Goal: Transaction & Acquisition: Purchase product/service

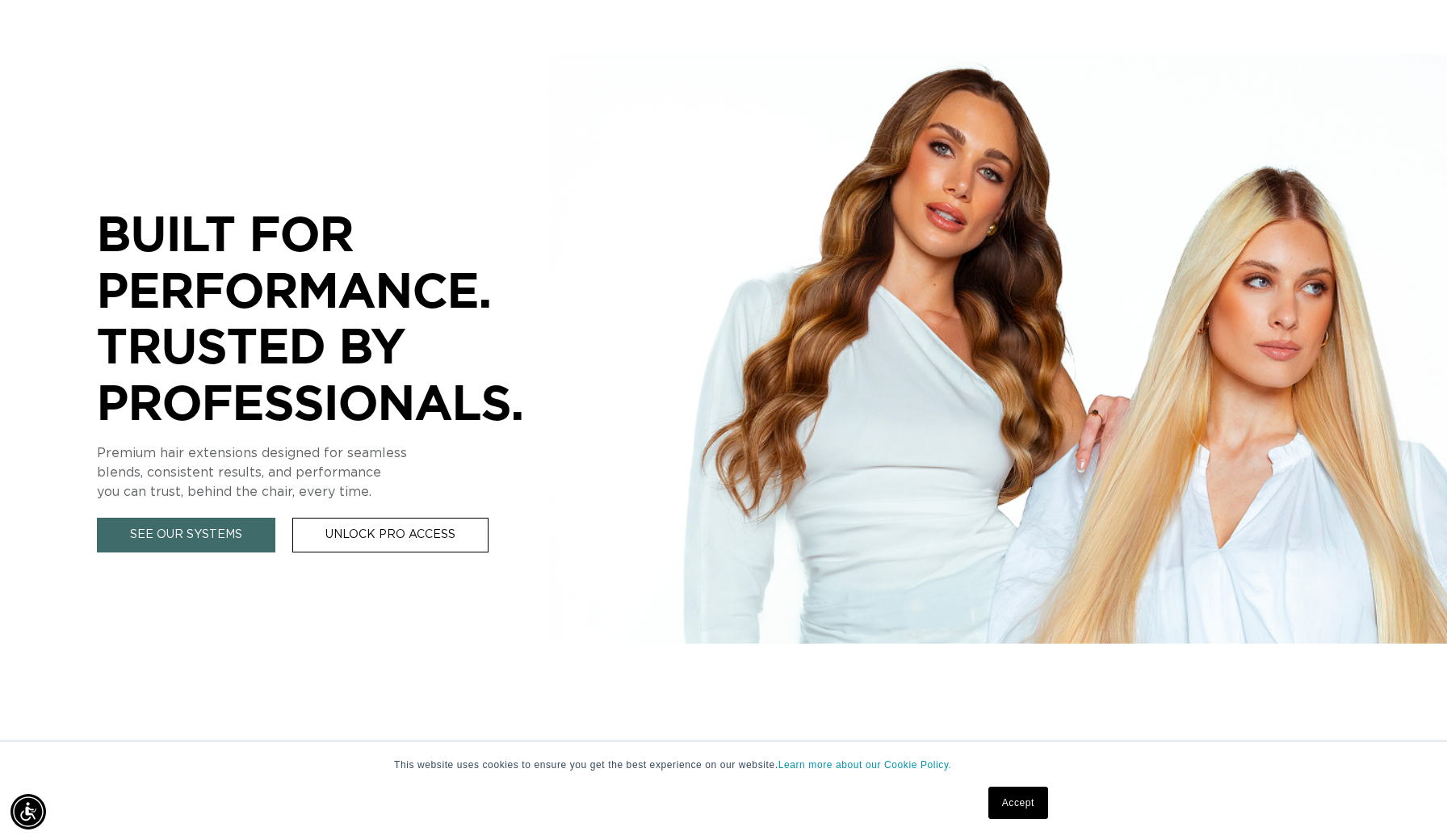
scroll to position [169, 0]
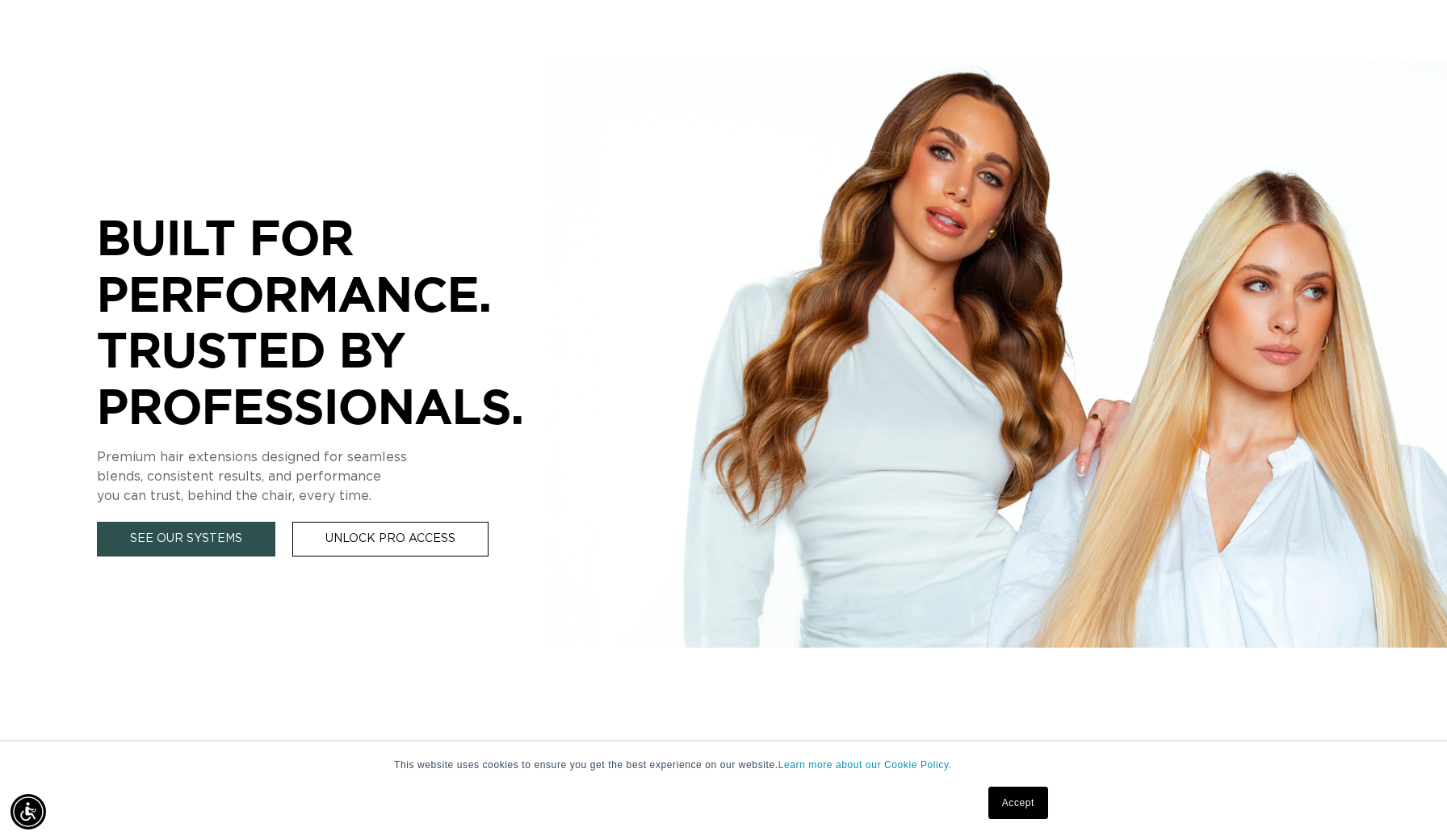
click at [196, 549] on link "See Our Systems" at bounding box center [185, 538] width 179 height 35
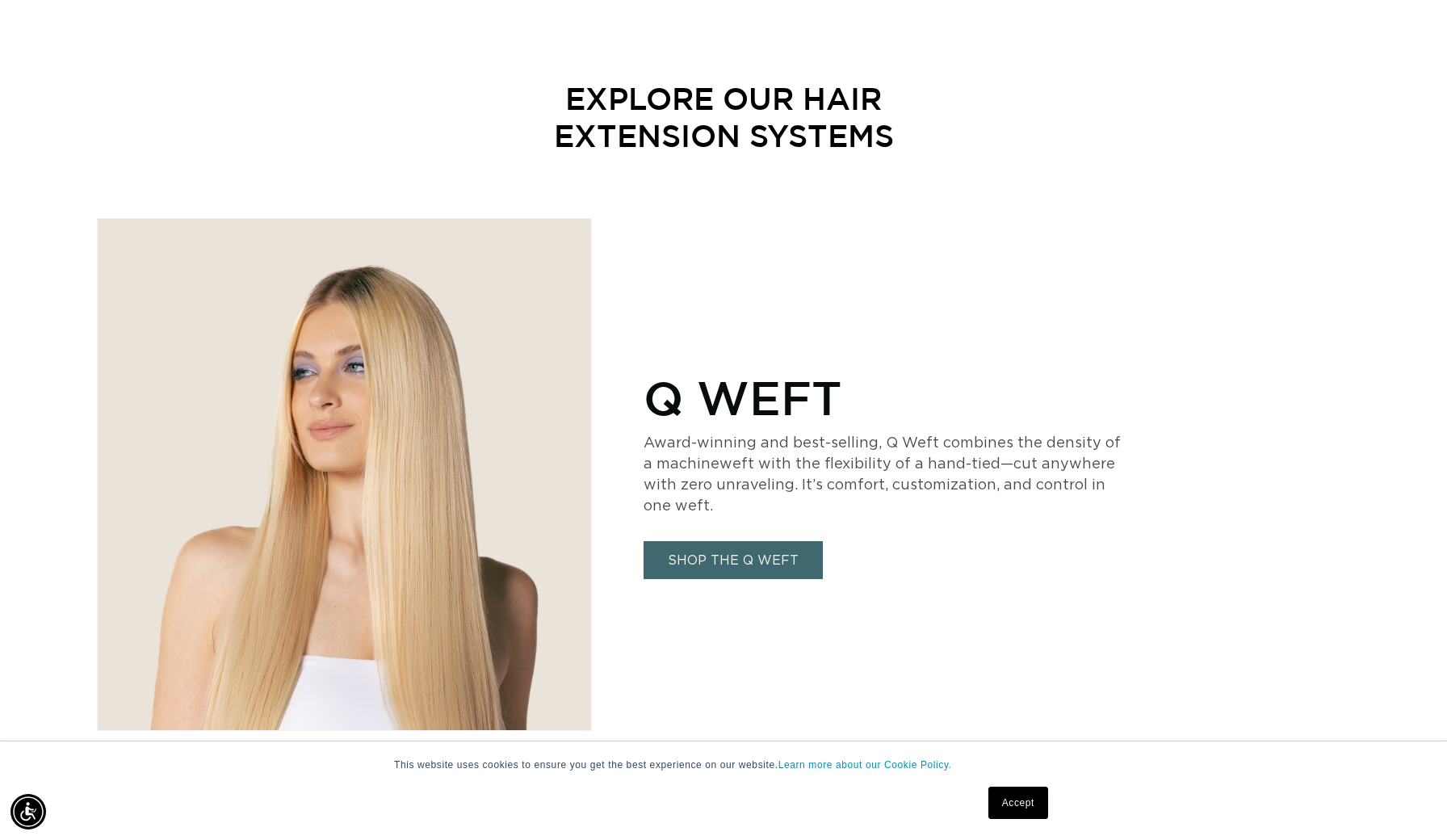
scroll to position [812, 0]
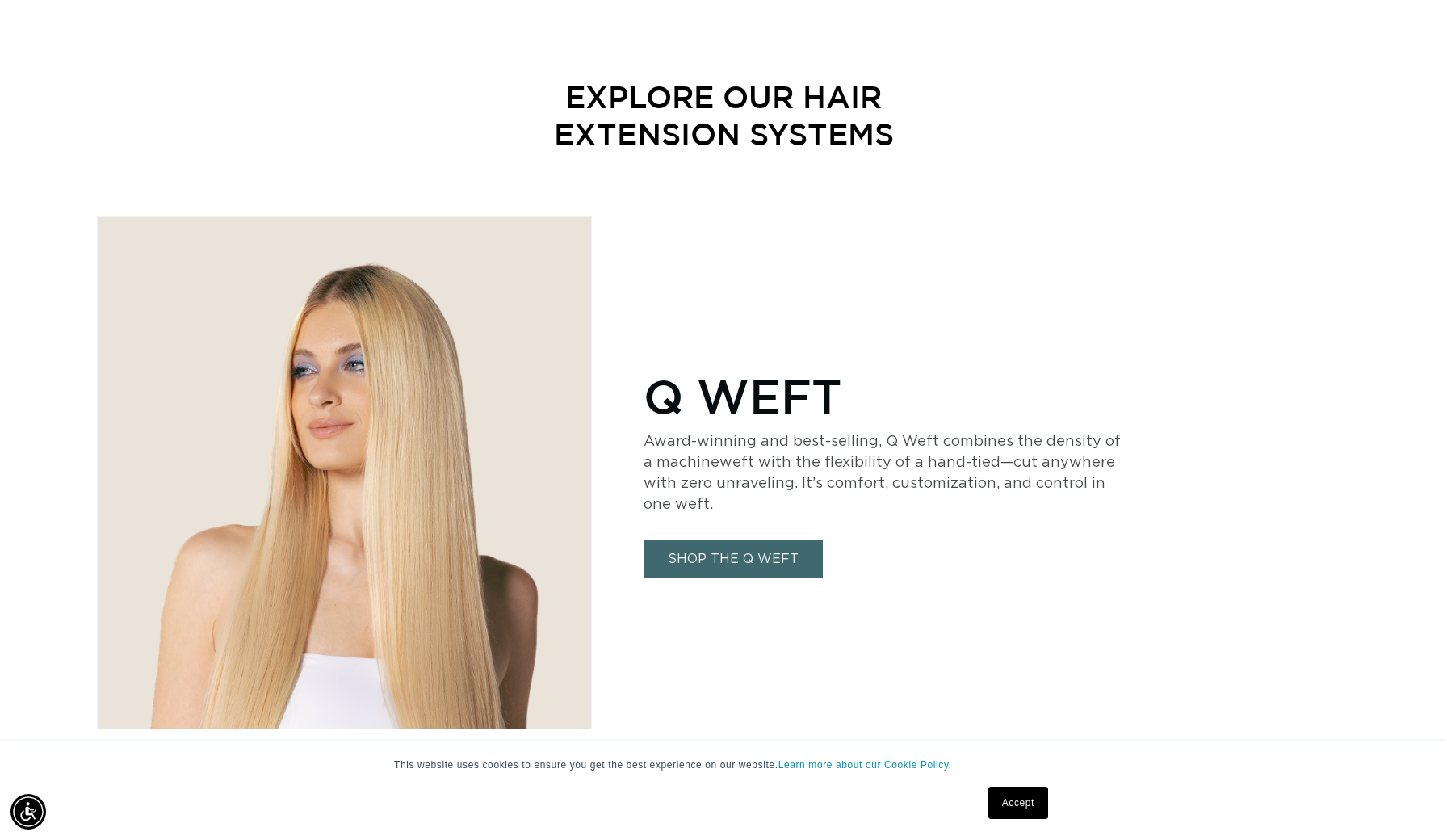
click at [702, 560] on link "SHOP THE Q WEFT" at bounding box center [733, 558] width 179 height 38
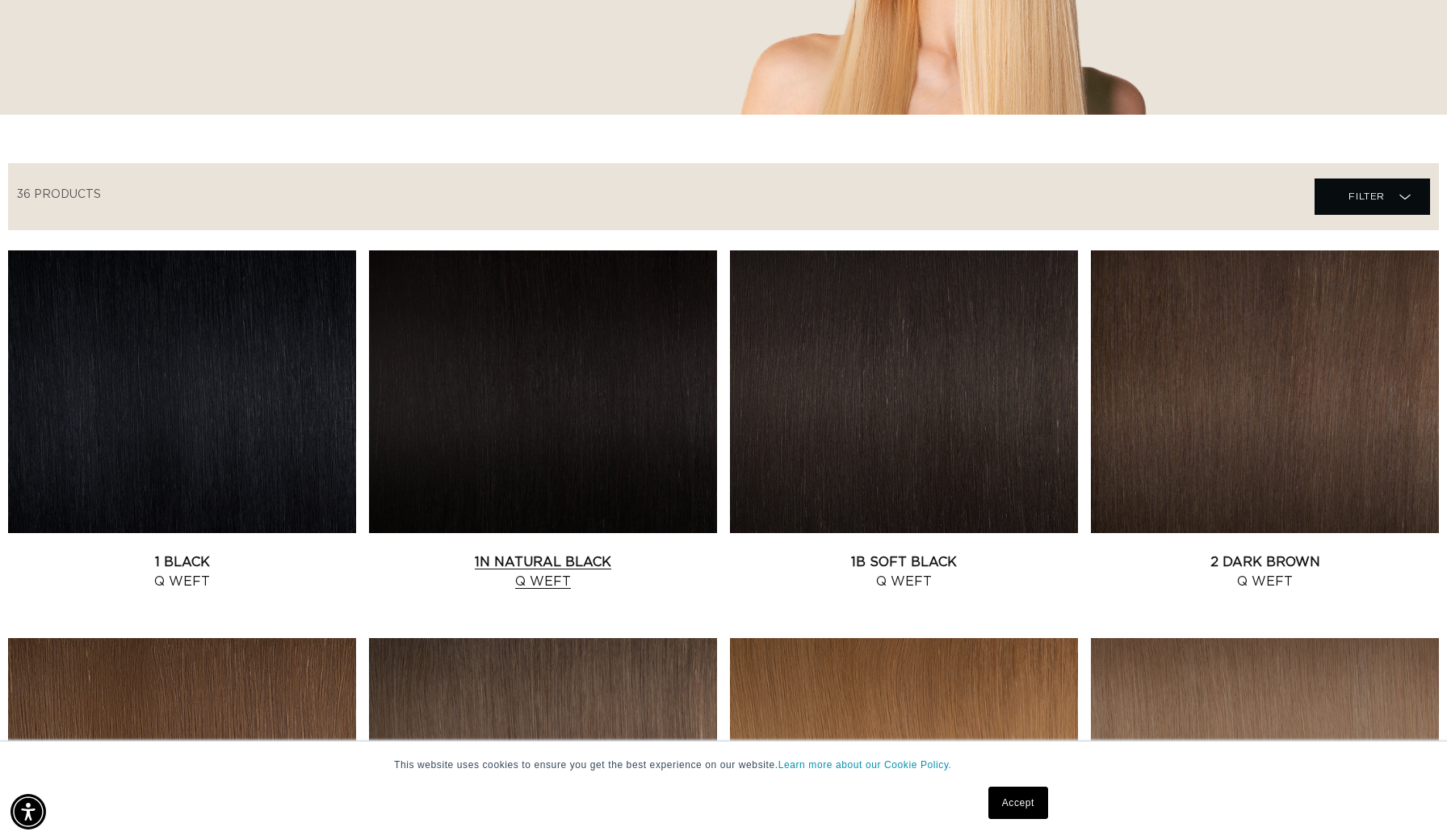
scroll to position [414, 0]
click at [991, 552] on link "1B Soft Black Q Weft" at bounding box center [903, 571] width 348 height 38
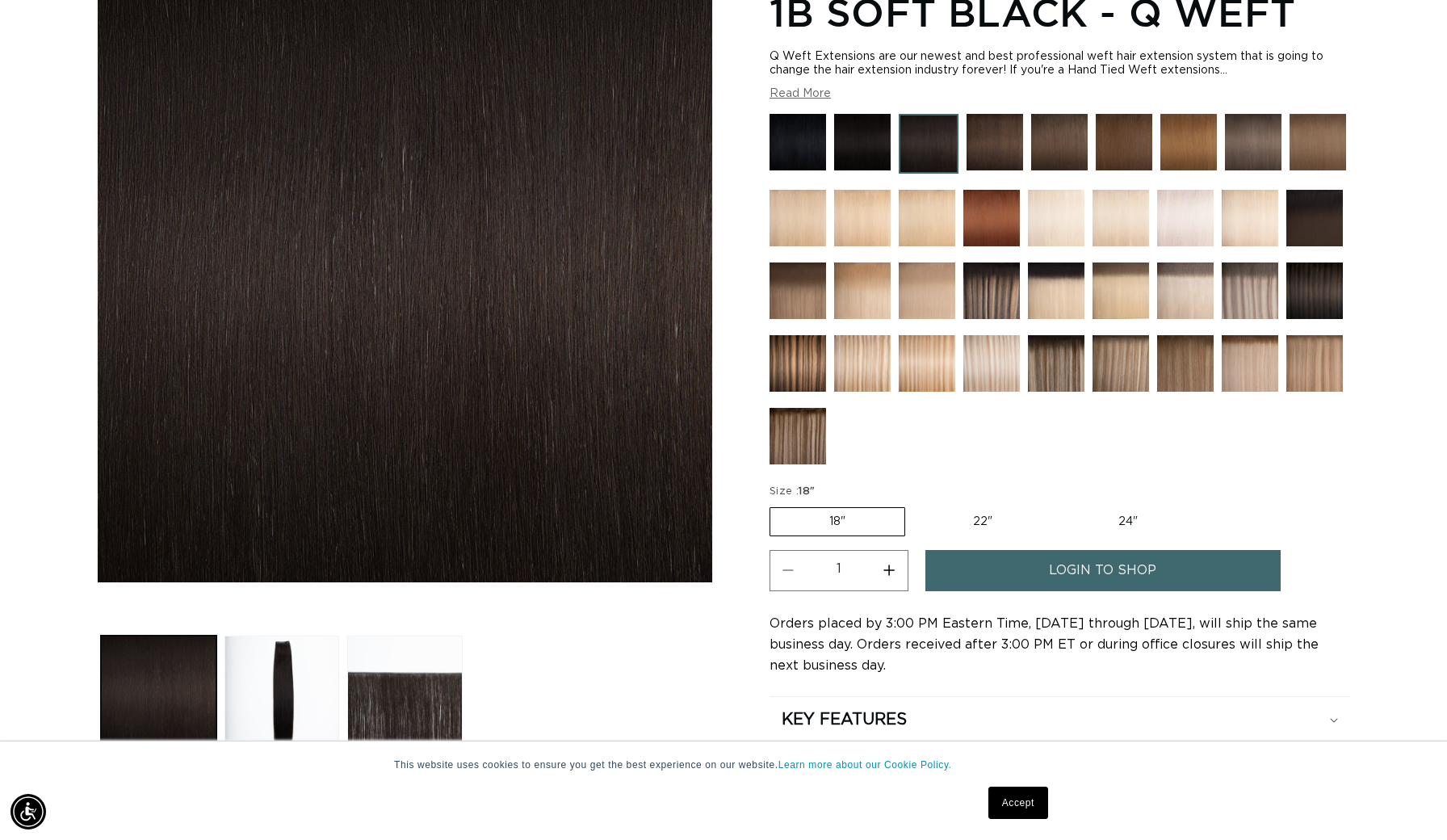
scroll to position [262, 0]
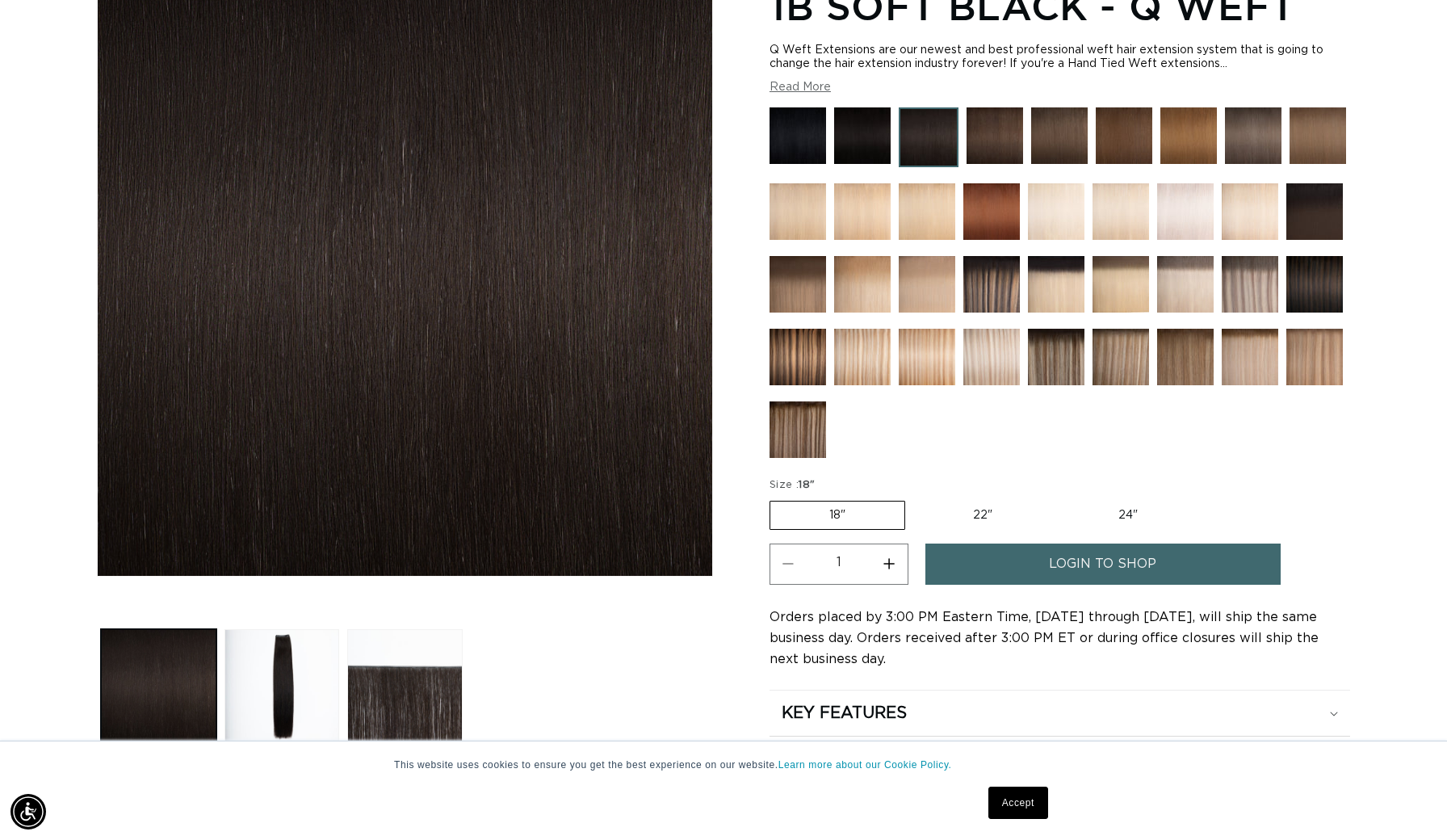
click at [971, 507] on label "22" Variant sold out or unavailable" at bounding box center [983, 515] width 138 height 27
click at [915, 498] on input "22" Variant sold out or unavailable" at bounding box center [914, 497] width 1 height 1
radio input "true"
click at [987, 561] on link "login to shop" at bounding box center [1103, 564] width 356 height 41
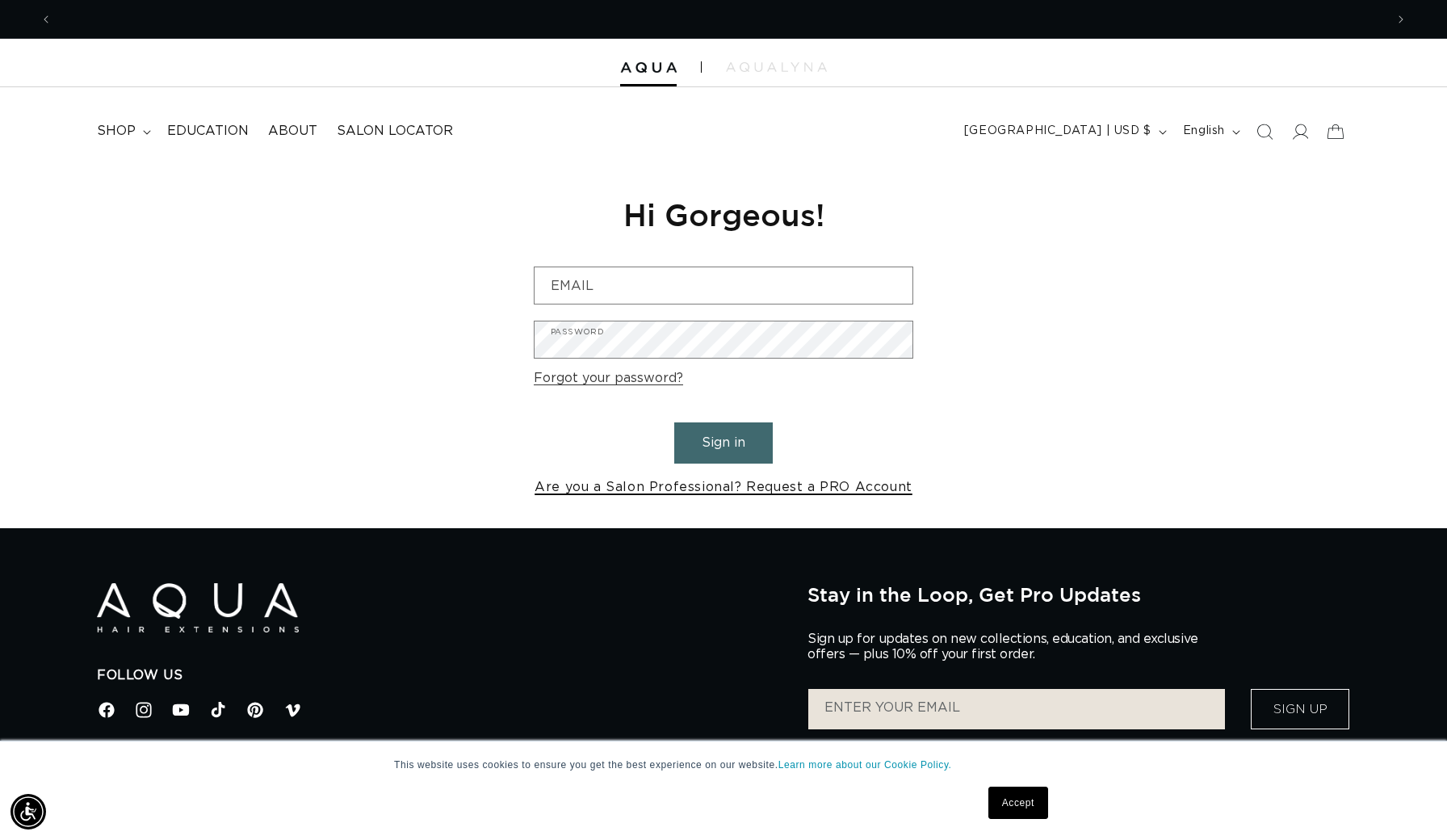
scroll to position [0, 1332]
click at [718, 480] on link "Are you a Salon Professional? Request a PRO Account" at bounding box center [723, 487] width 378 height 23
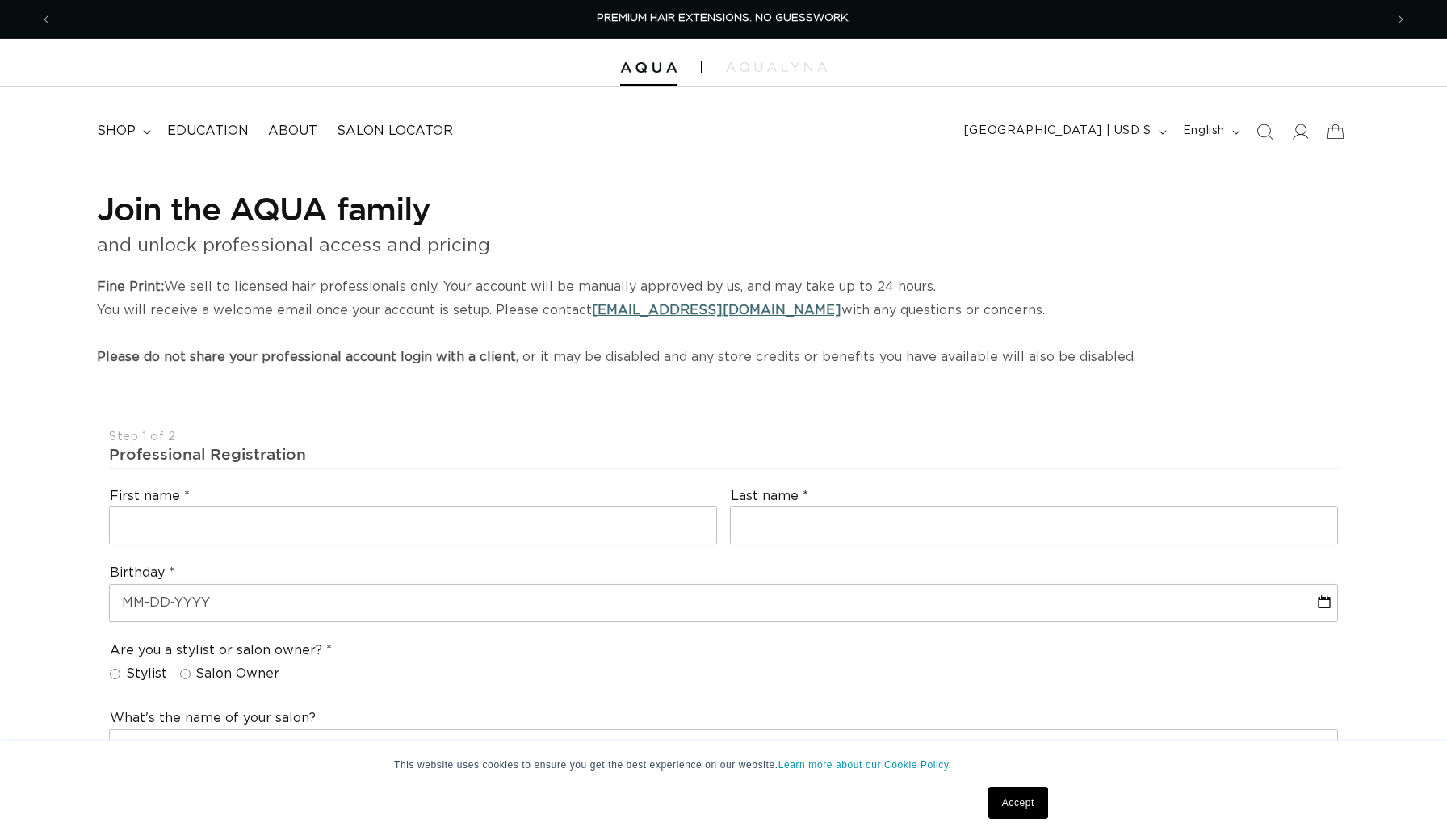
select select "US"
select select "[GEOGRAPHIC_DATA]"
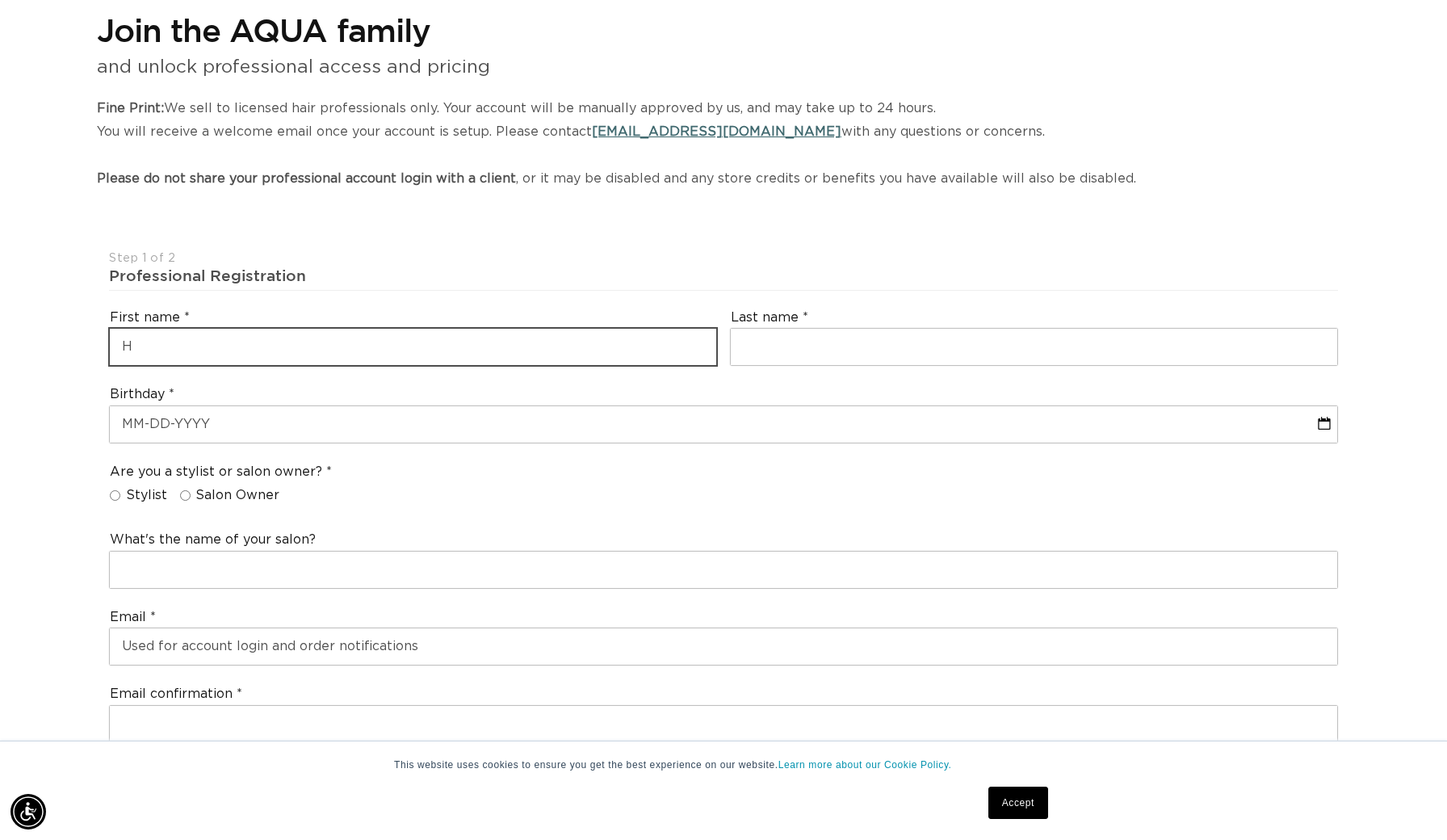
scroll to position [0, 1332]
type input "[PERSON_NAME]"
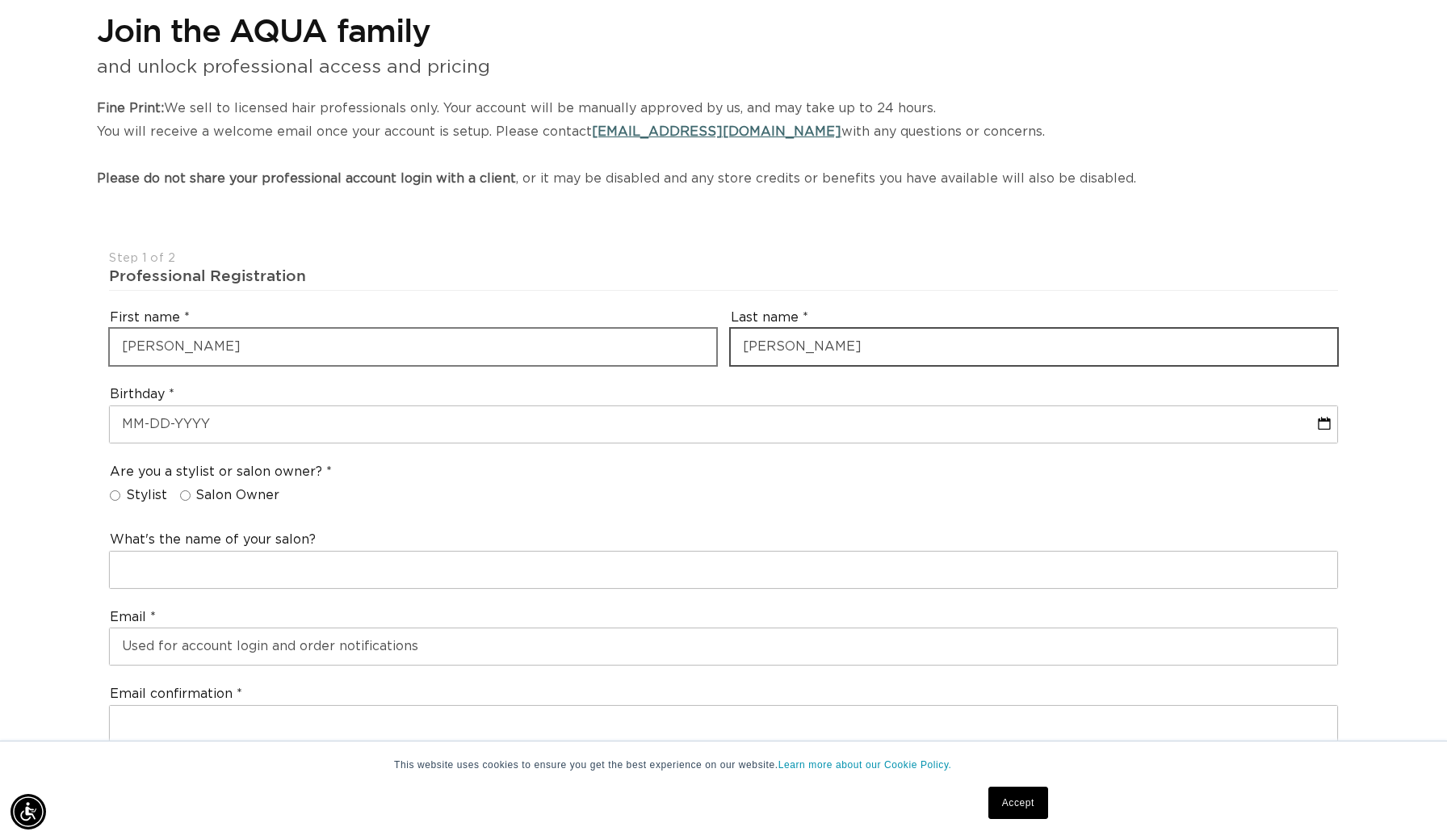
type input "[PERSON_NAME]"
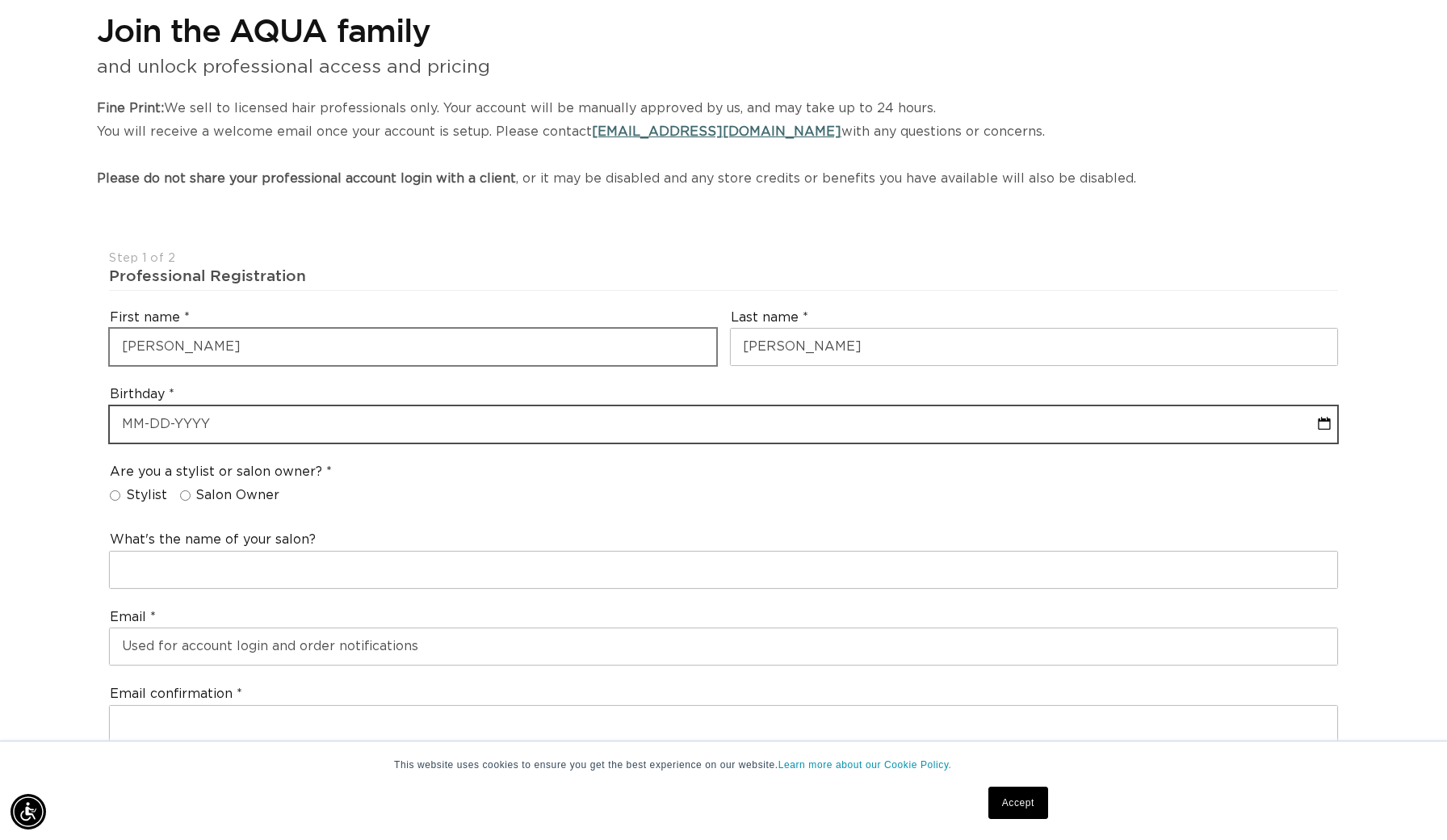
select select "9"
select select "2025"
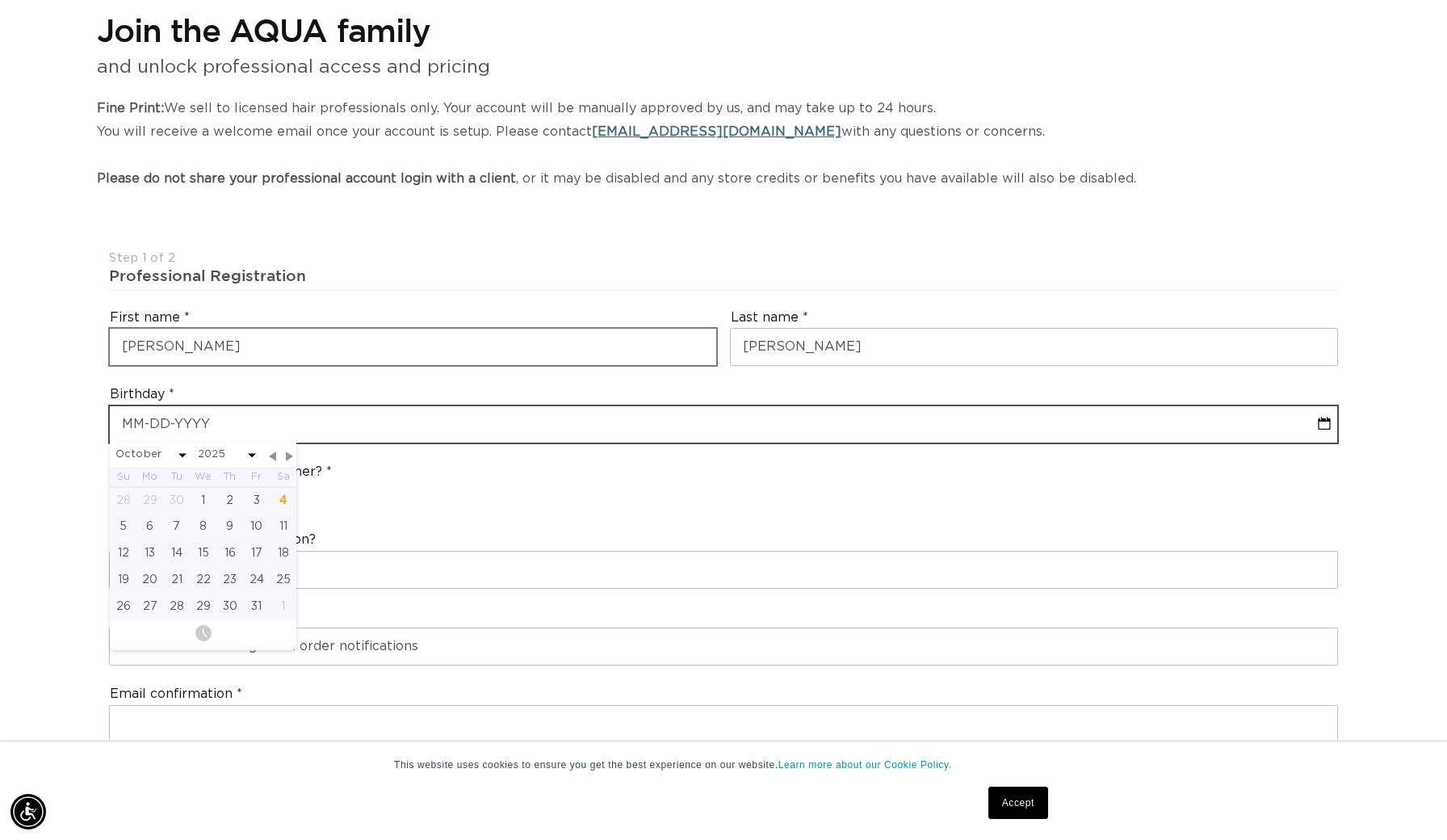
scroll to position [0, 2665]
type input "0"
select select "9"
select select "2025"
type input "06"
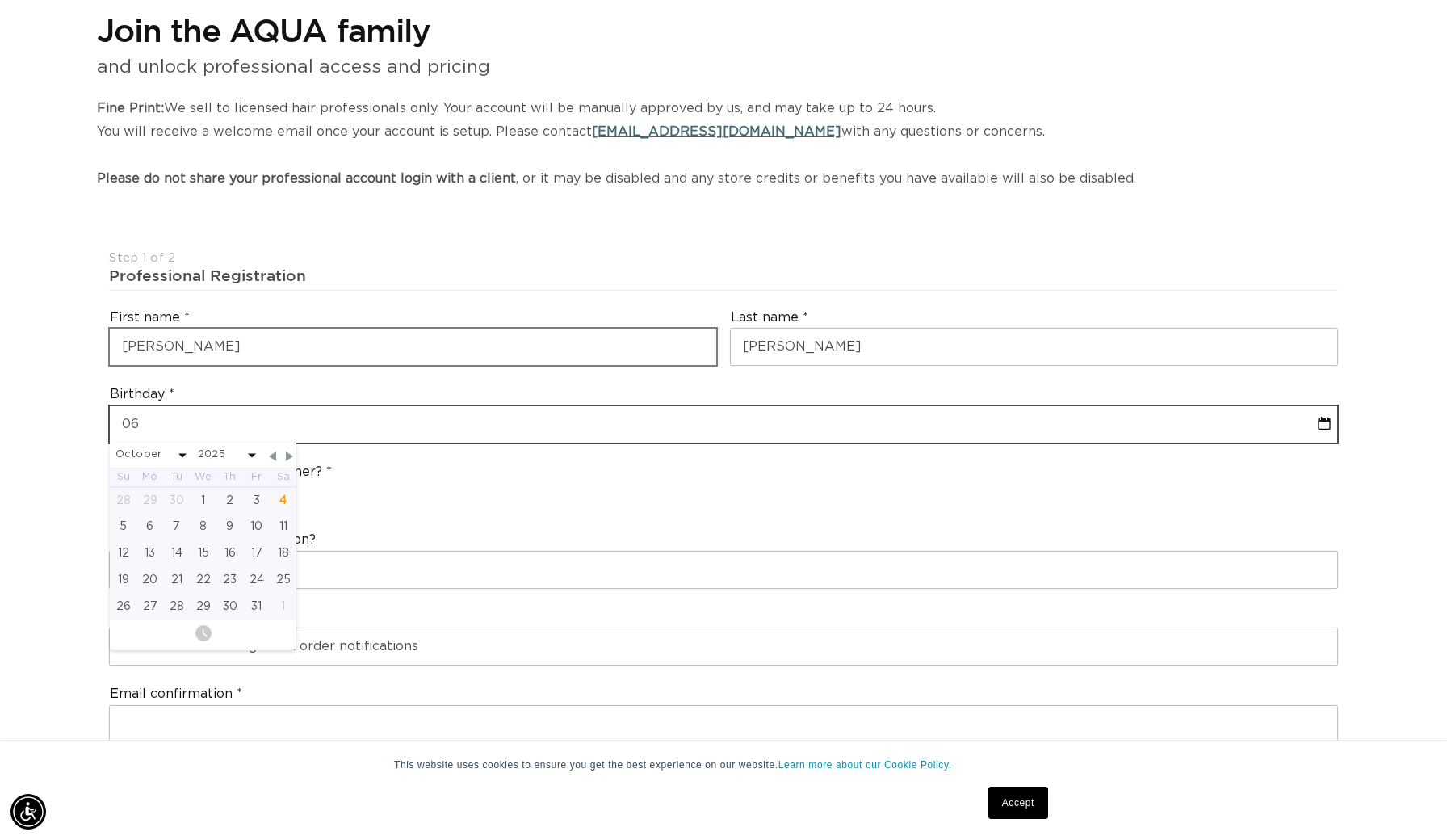
select select "9"
select select "2025"
type input "06-0"
select select "9"
select select "2025"
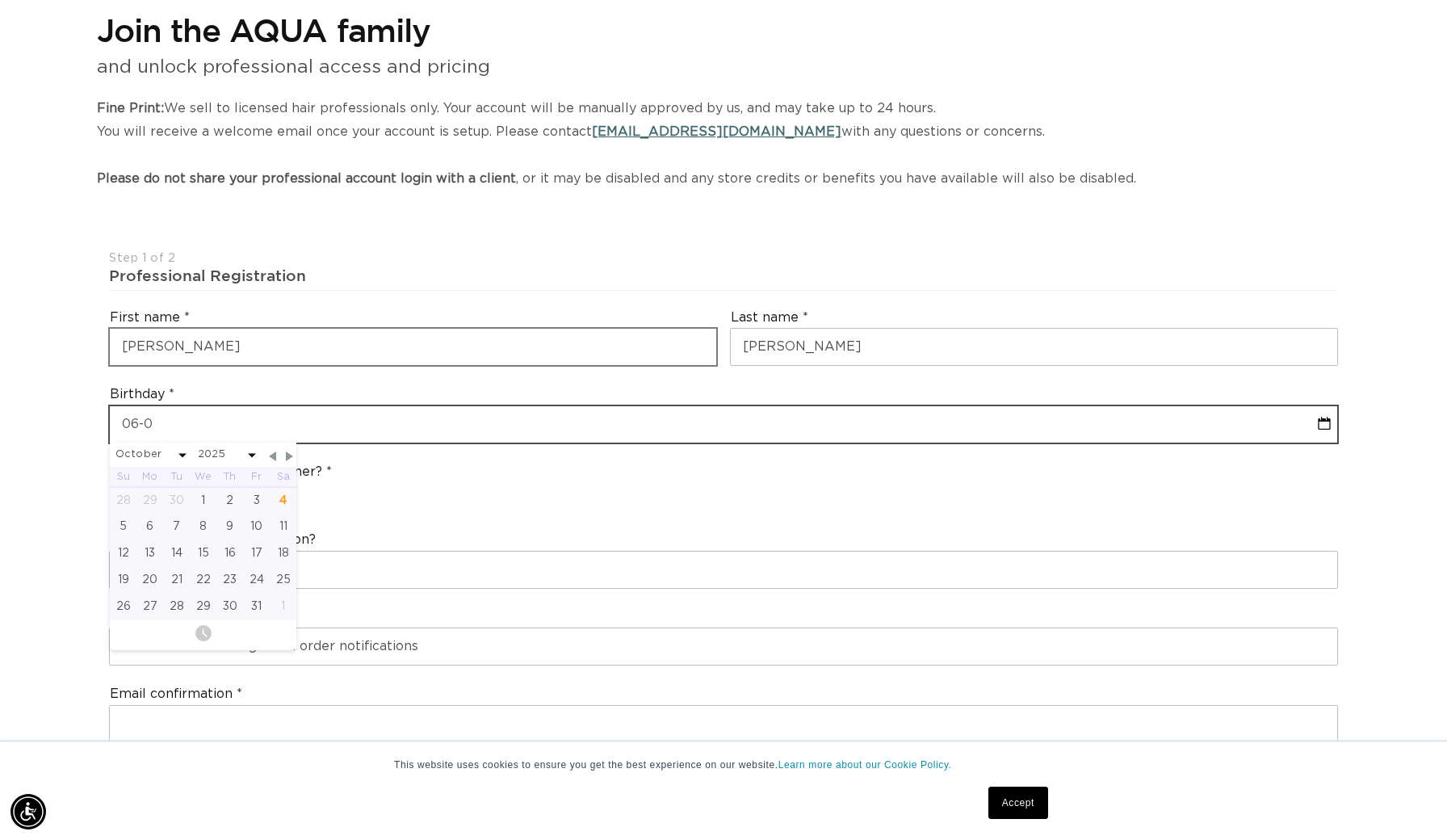
type input "06-07"
select select "9"
select select "2025"
type input "06-07-19"
select select "9"
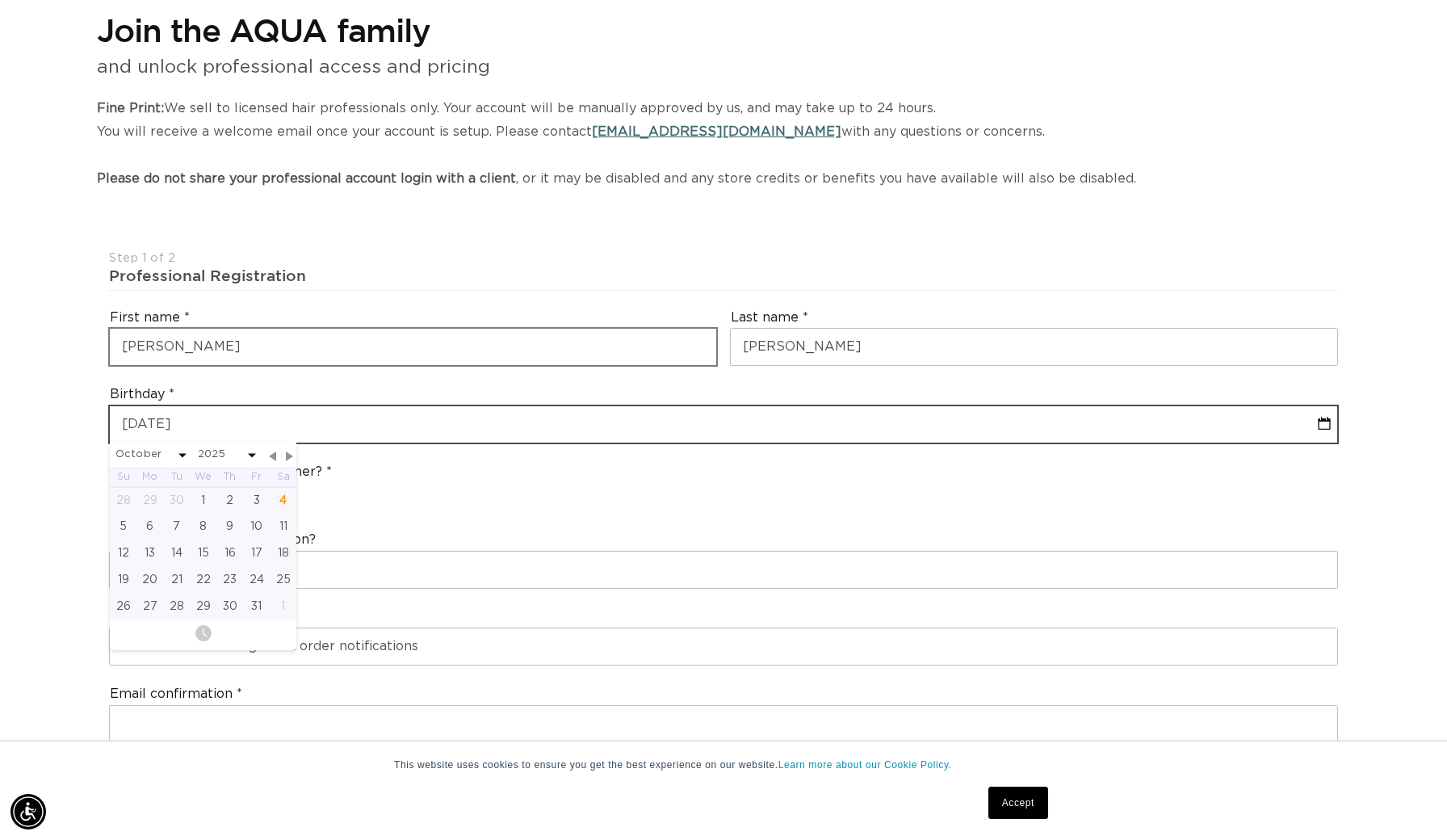
select select "2025"
type input "06-07-198"
select select "9"
select select "2025"
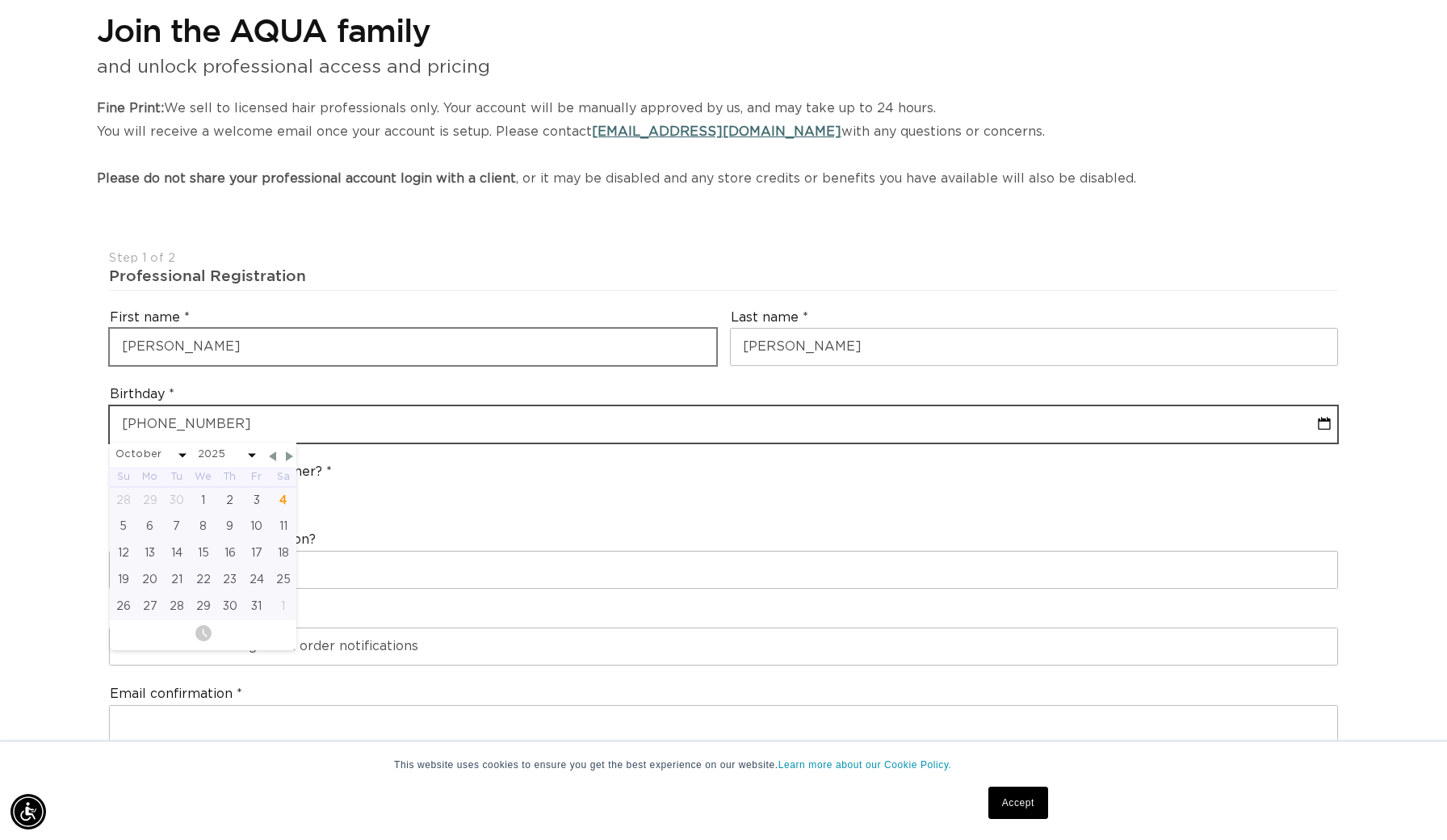
type input "06-07-1988"
select select "5"
select select "1988"
type input "06-07-1988"
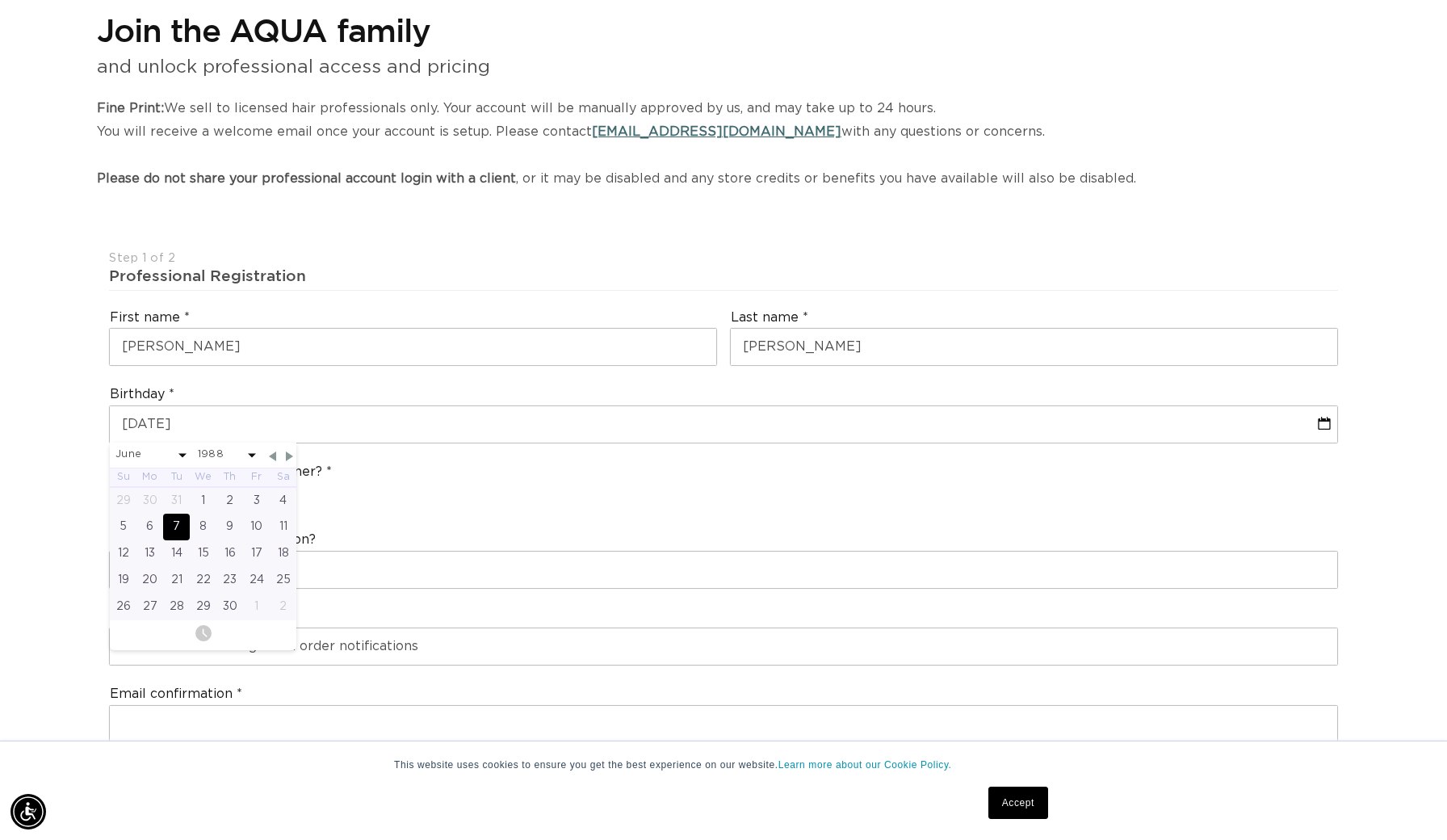
click at [577, 463] on div "Are you a stylist or salon owner? Stylist Salon Owner" at bounding box center [723, 487] width 1242 height 62
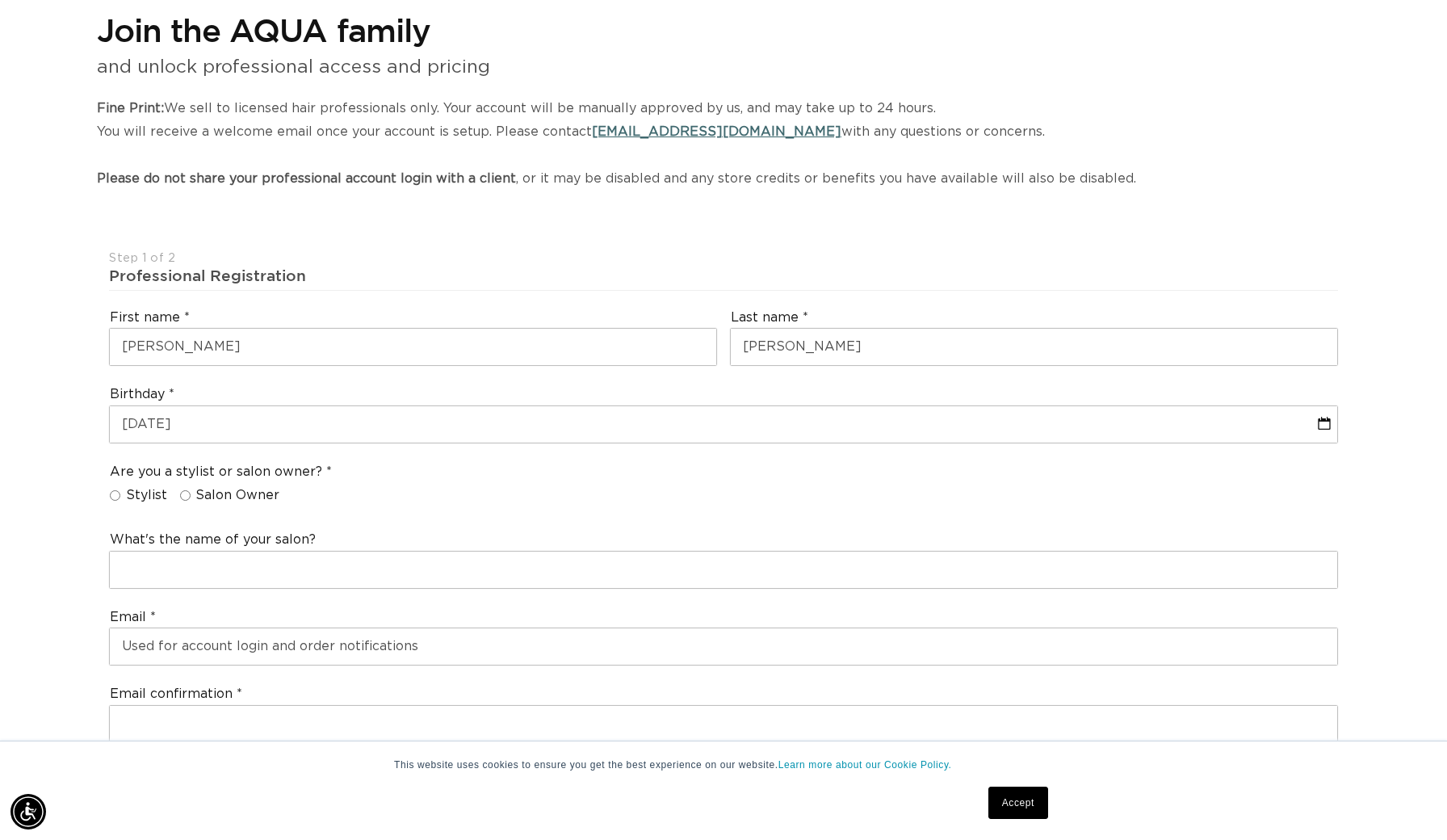
click at [181, 490] on input "Salon Owner" at bounding box center [185, 496] width 10 height 10
radio input "true"
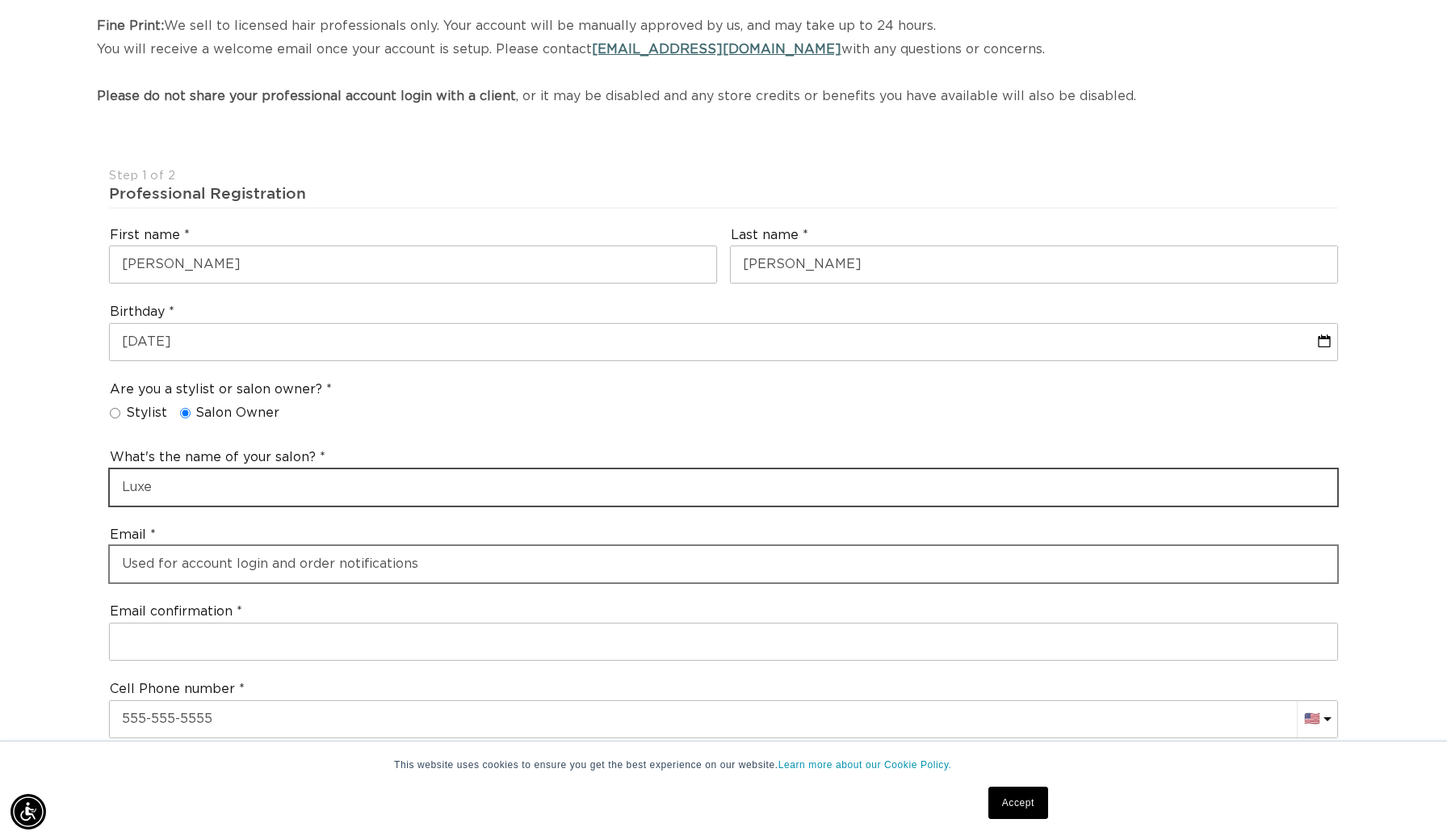
type input "Luxe"
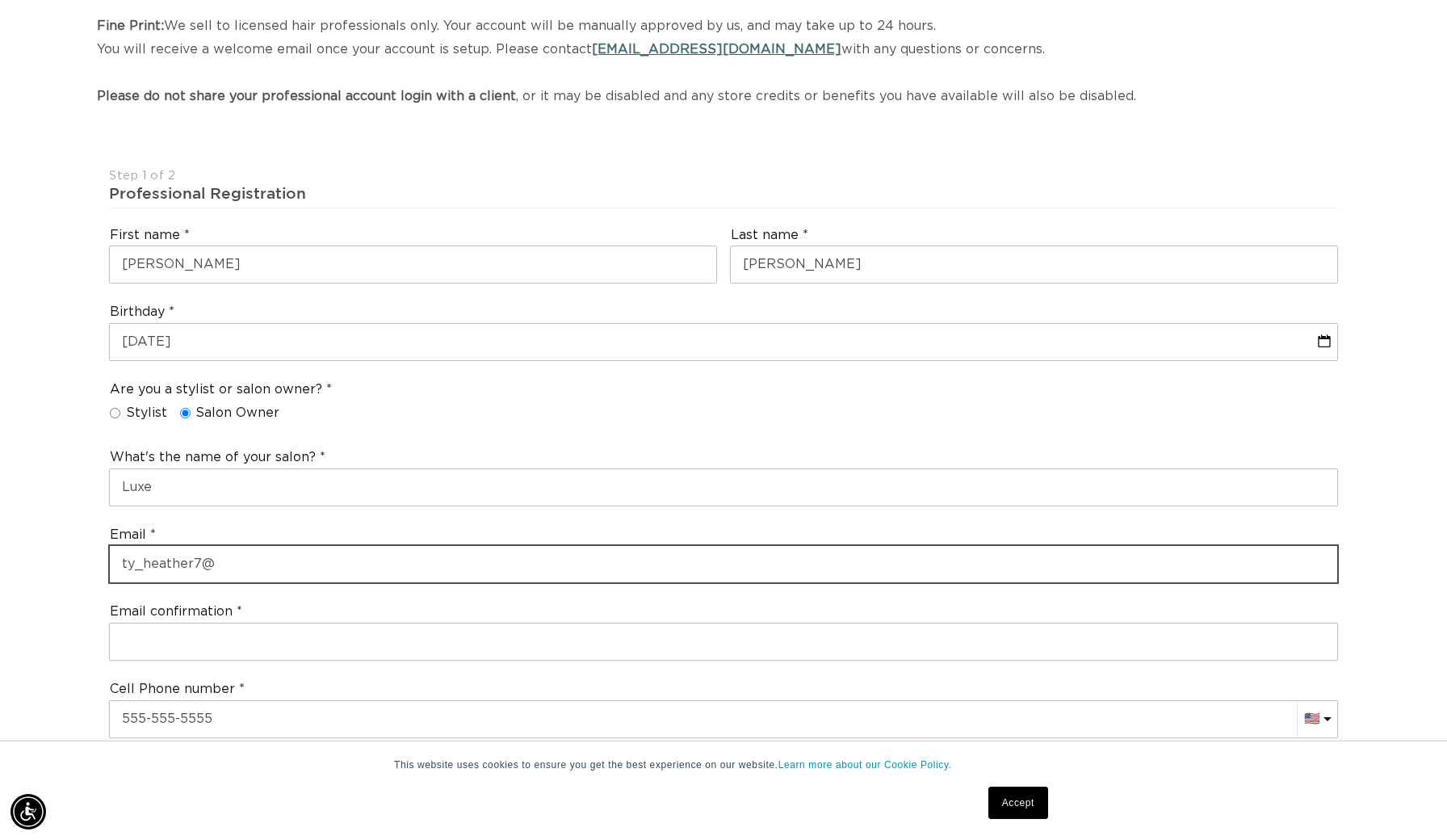
scroll to position [0, 2665]
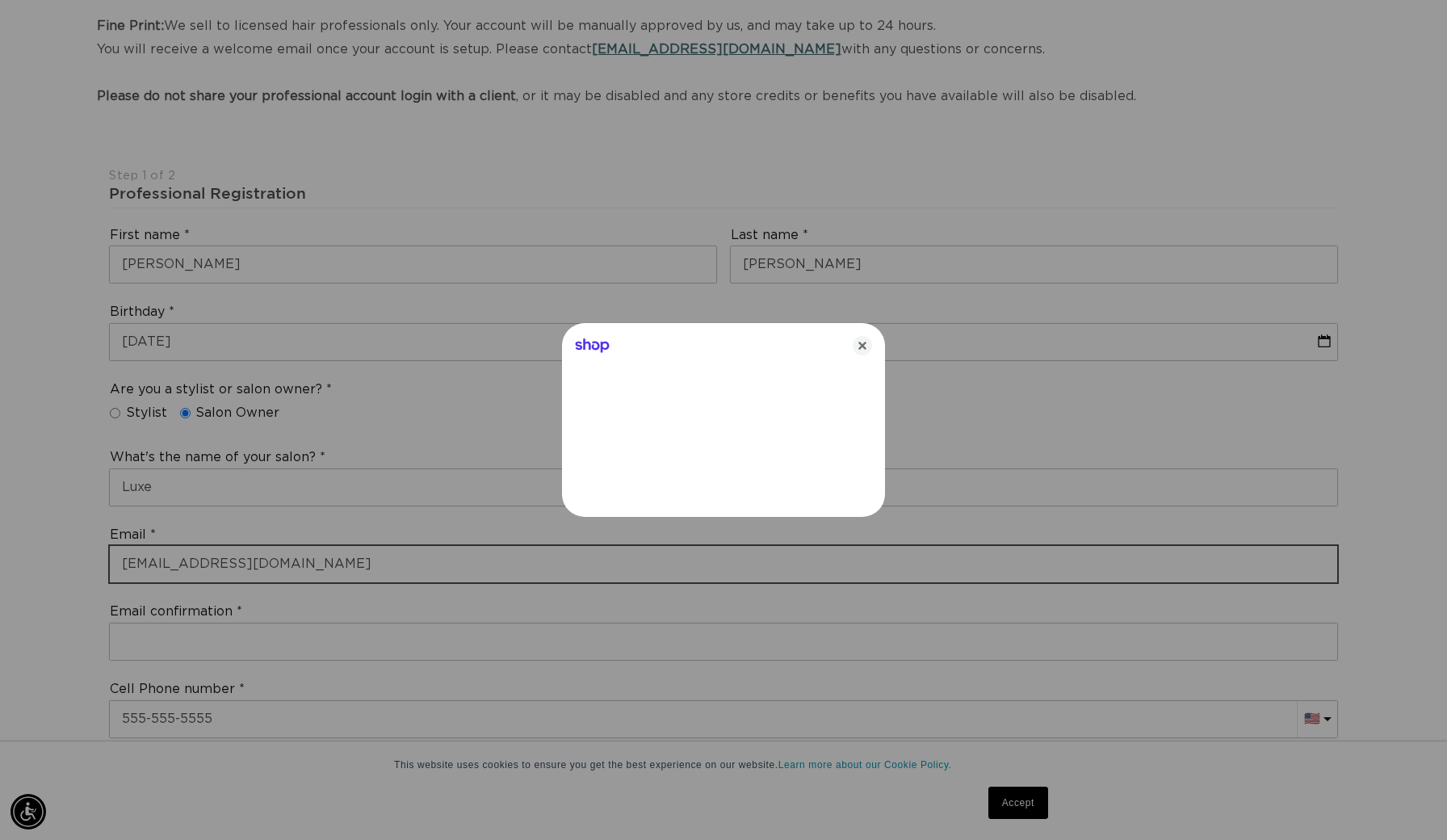
type input "ty_heather7@att.net"
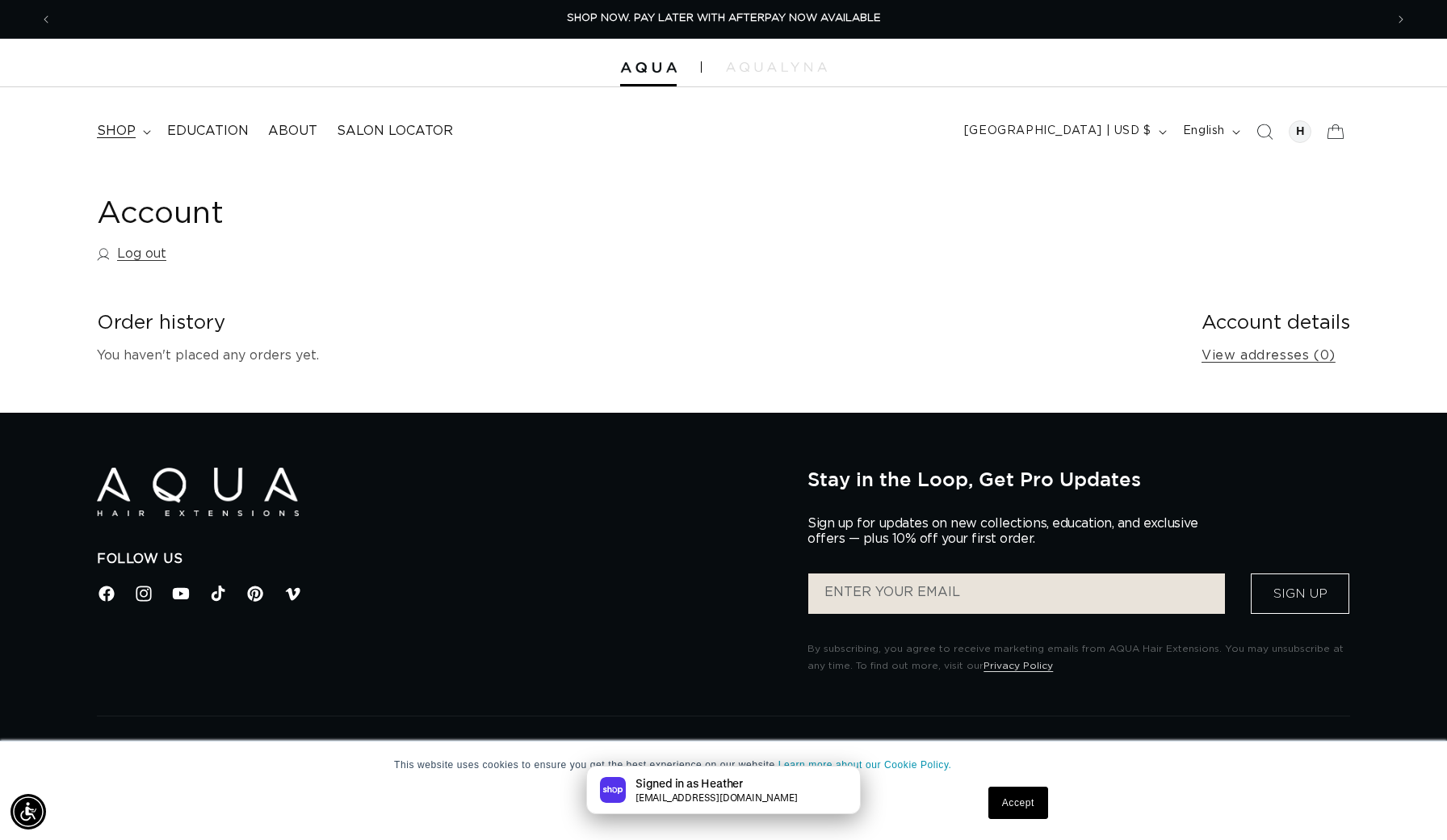
click at [129, 137] on span "shop" at bounding box center [115, 132] width 38 height 17
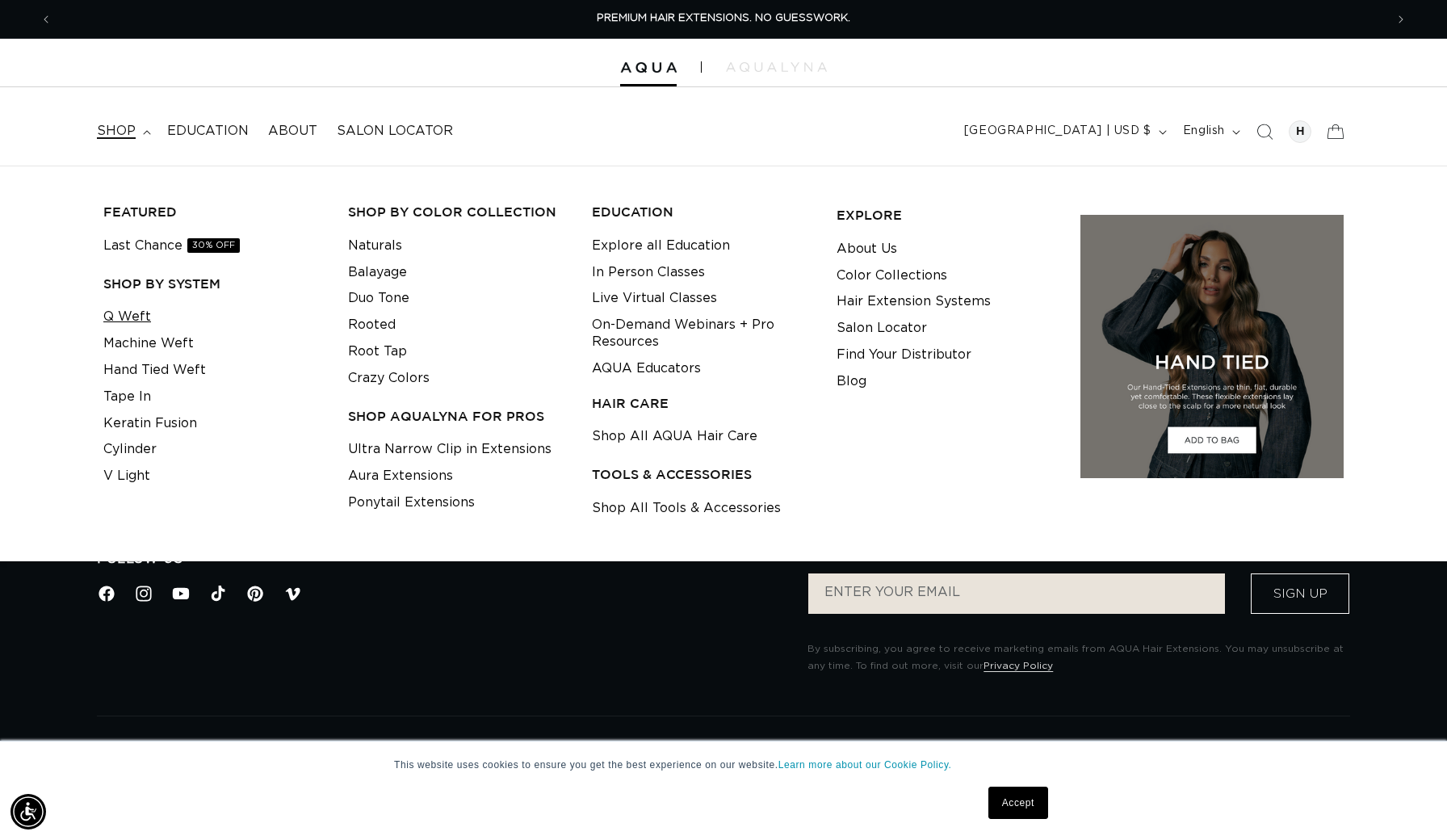
click at [138, 319] on link "Q Weft" at bounding box center [127, 316] width 48 height 26
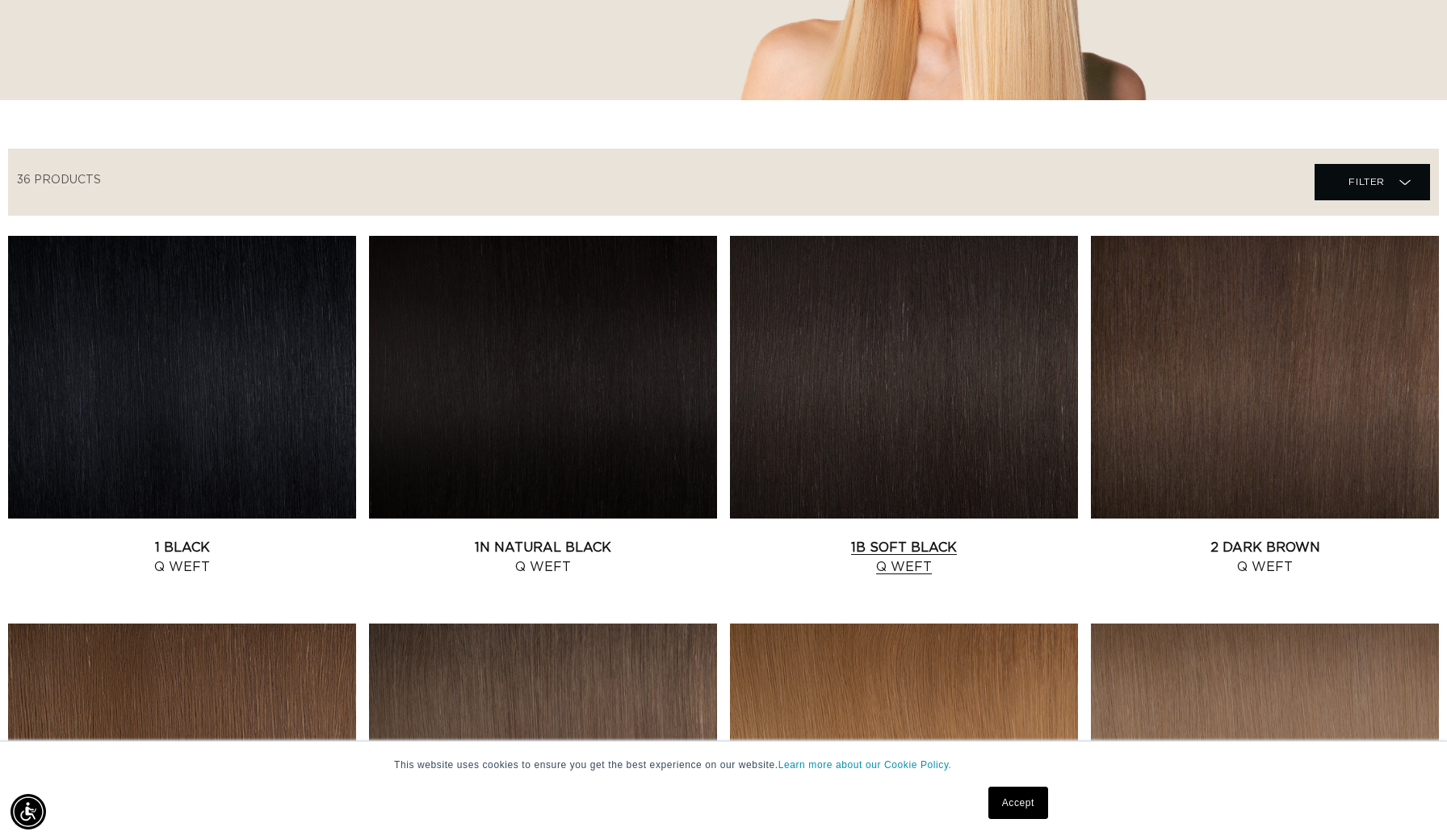
click at [930, 537] on link "1B Soft Black Q Weft" at bounding box center [903, 556] width 348 height 38
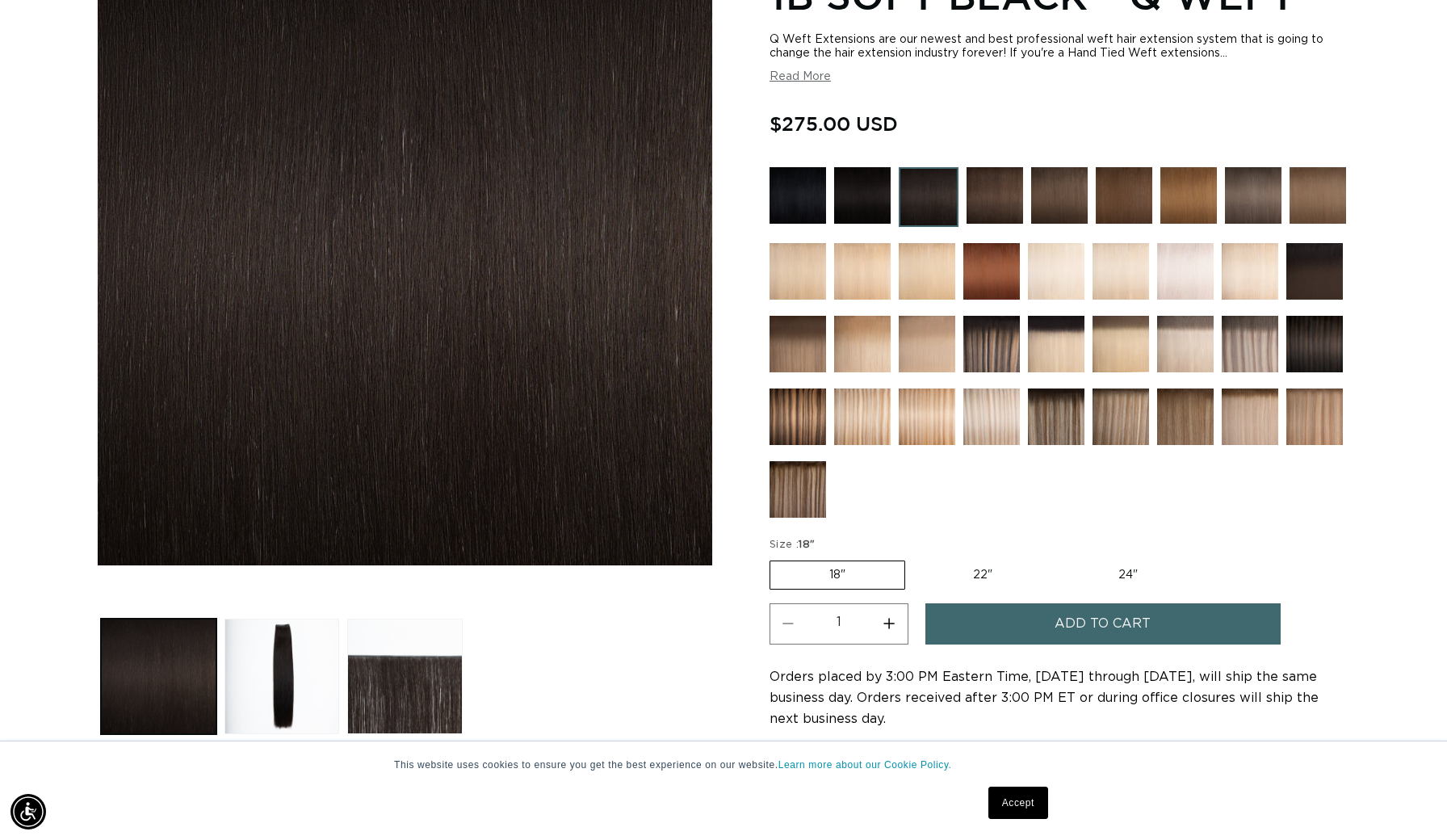
scroll to position [381, 0]
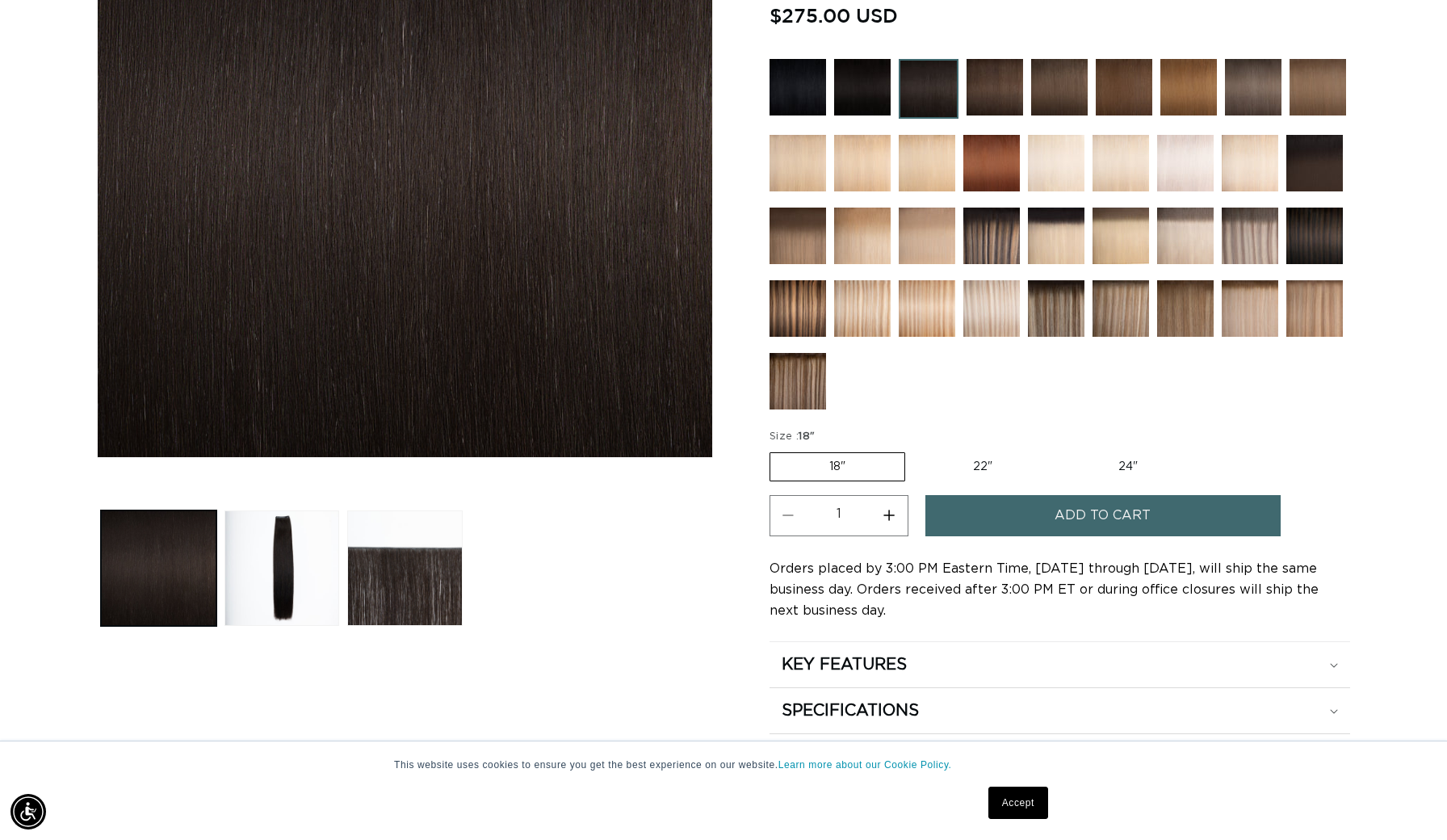
click at [974, 461] on label "22" Variant sold out or unavailable" at bounding box center [983, 467] width 138 height 27
click at [915, 449] on input "22" Variant sold out or unavailable" at bounding box center [914, 449] width 1 height 1
radio input "true"
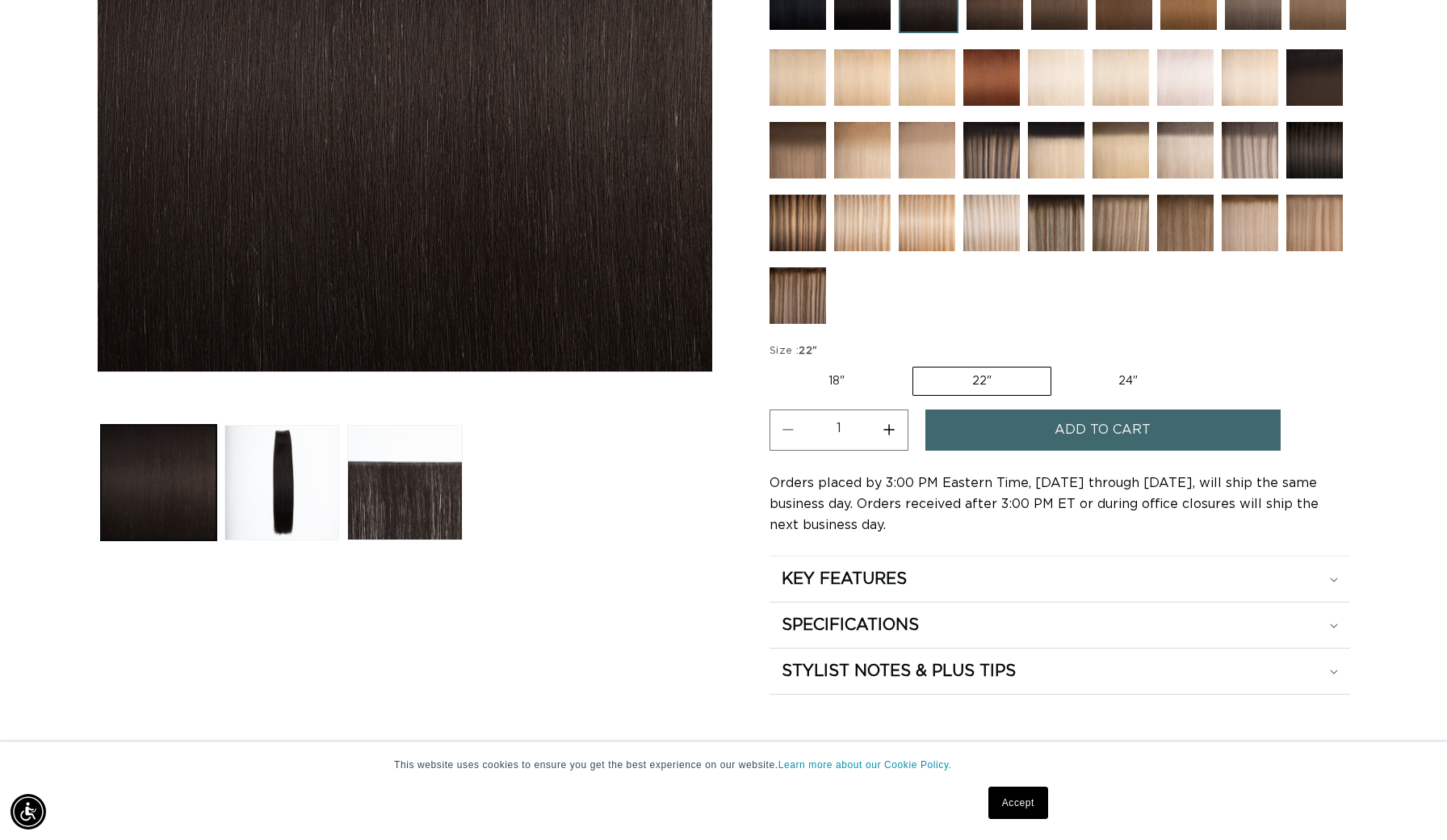
scroll to position [471, 0]
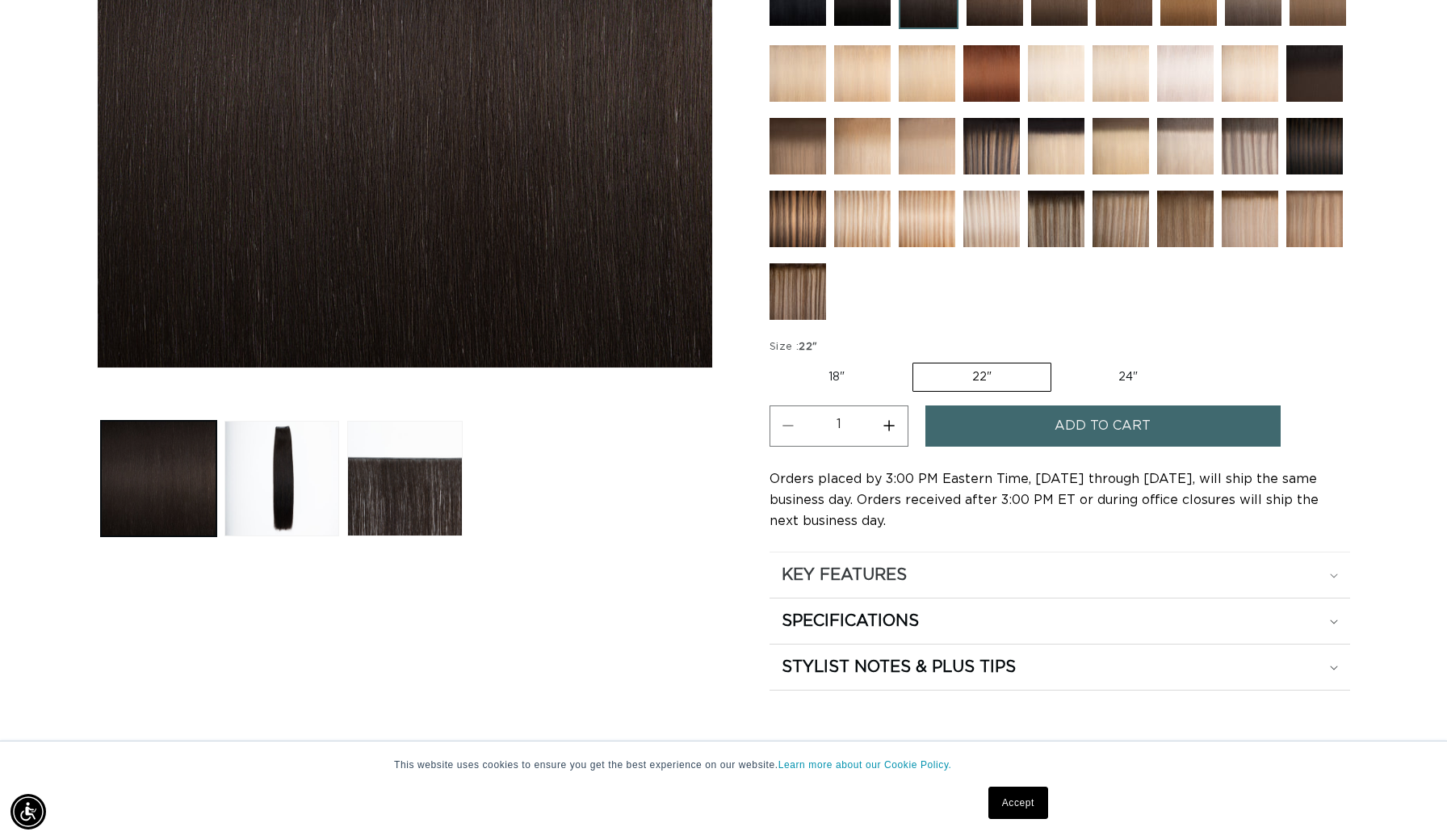
click at [1031, 576] on div "KEY FEATURES" at bounding box center [1060, 574] width 556 height 21
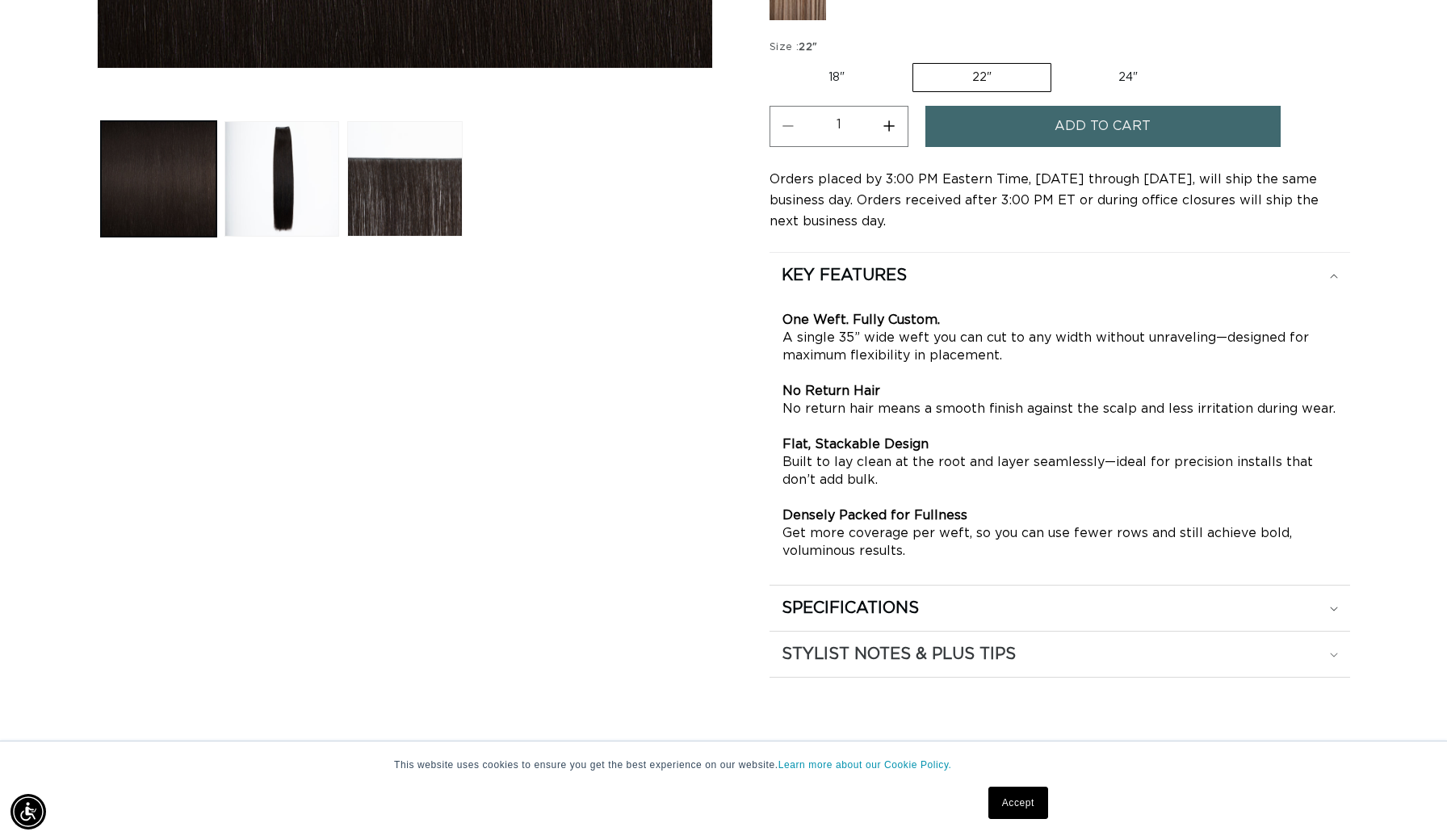
scroll to position [0, 2665]
click at [1057, 651] on div "STYLIST NOTES & PLUS TIPS" at bounding box center [1060, 654] width 556 height 21
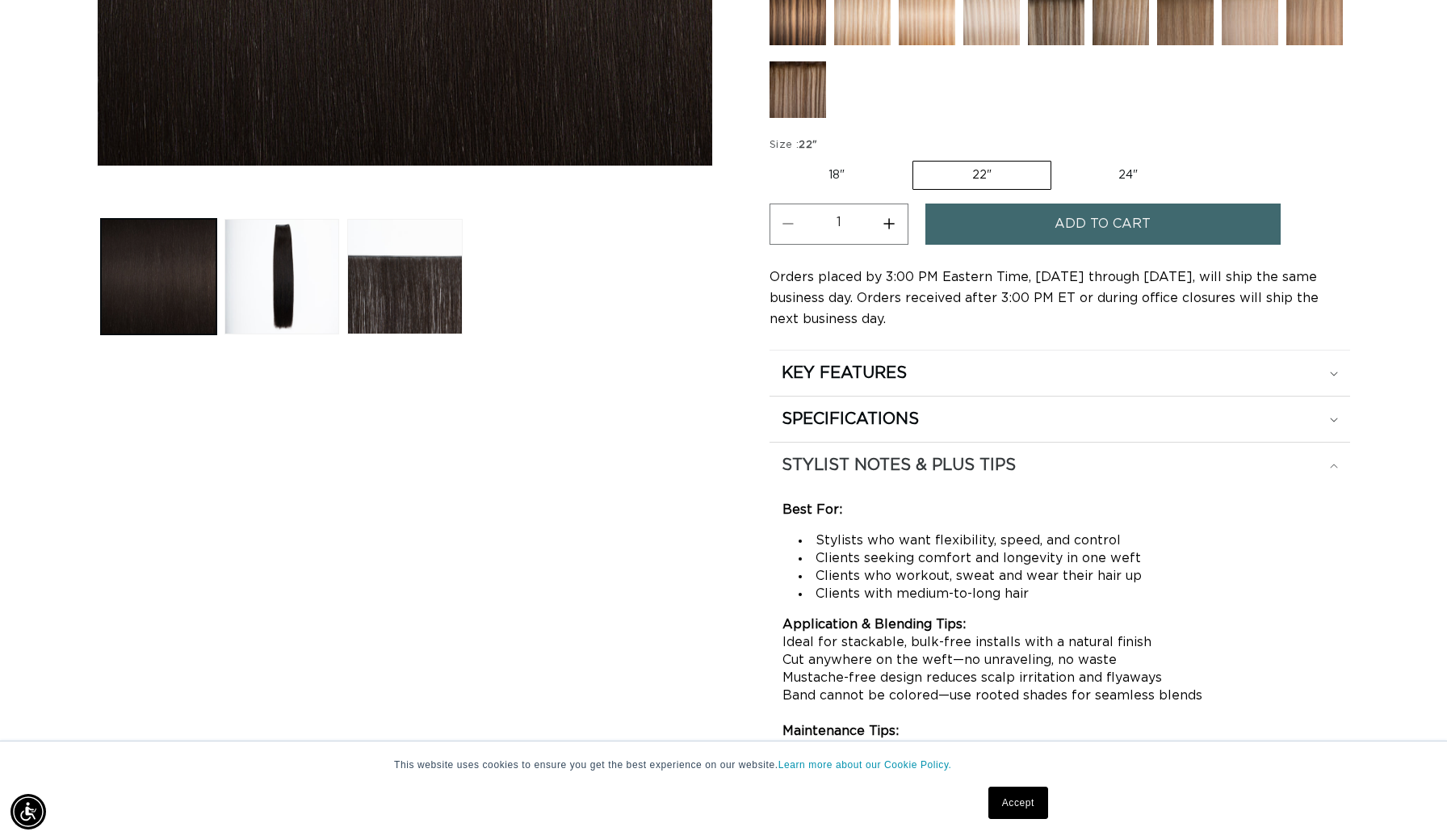
scroll to position [671, 0]
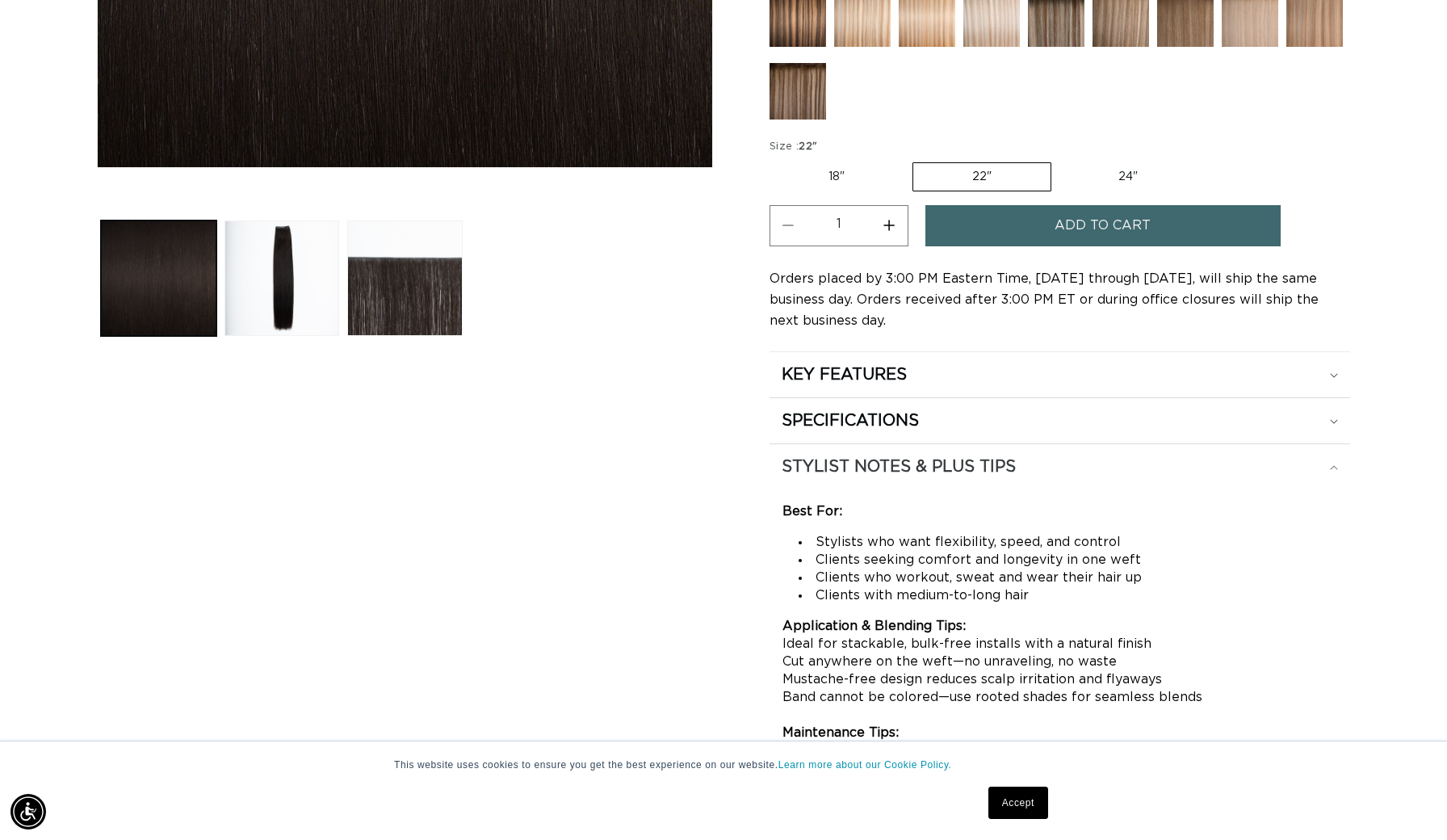
click at [1330, 473] on div "STYLIST NOTES & PLUS TIPS" at bounding box center [1060, 467] width 556 height 21
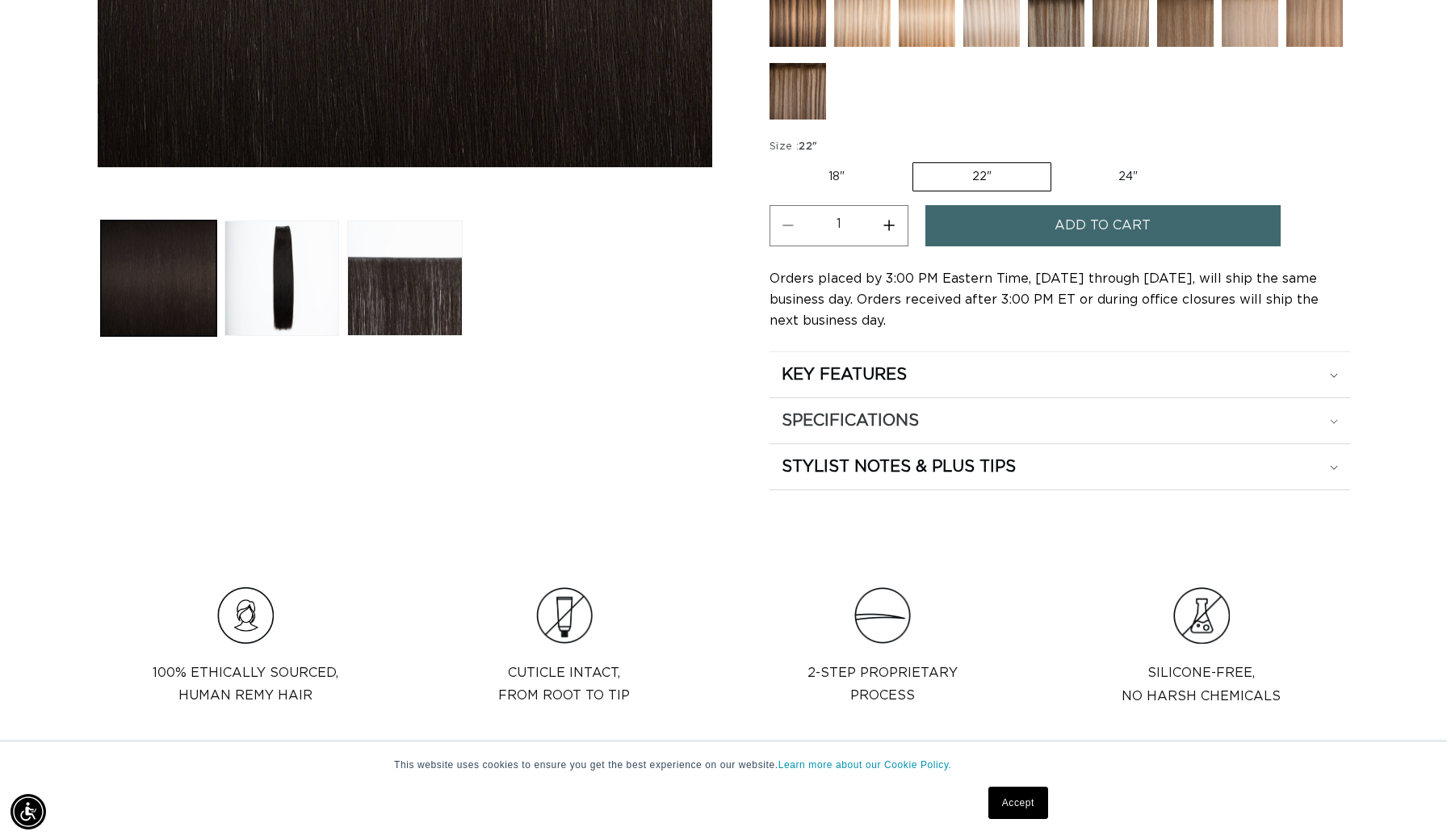
click at [1329, 420] on div "SPECIFICATIONS" at bounding box center [1060, 420] width 556 height 21
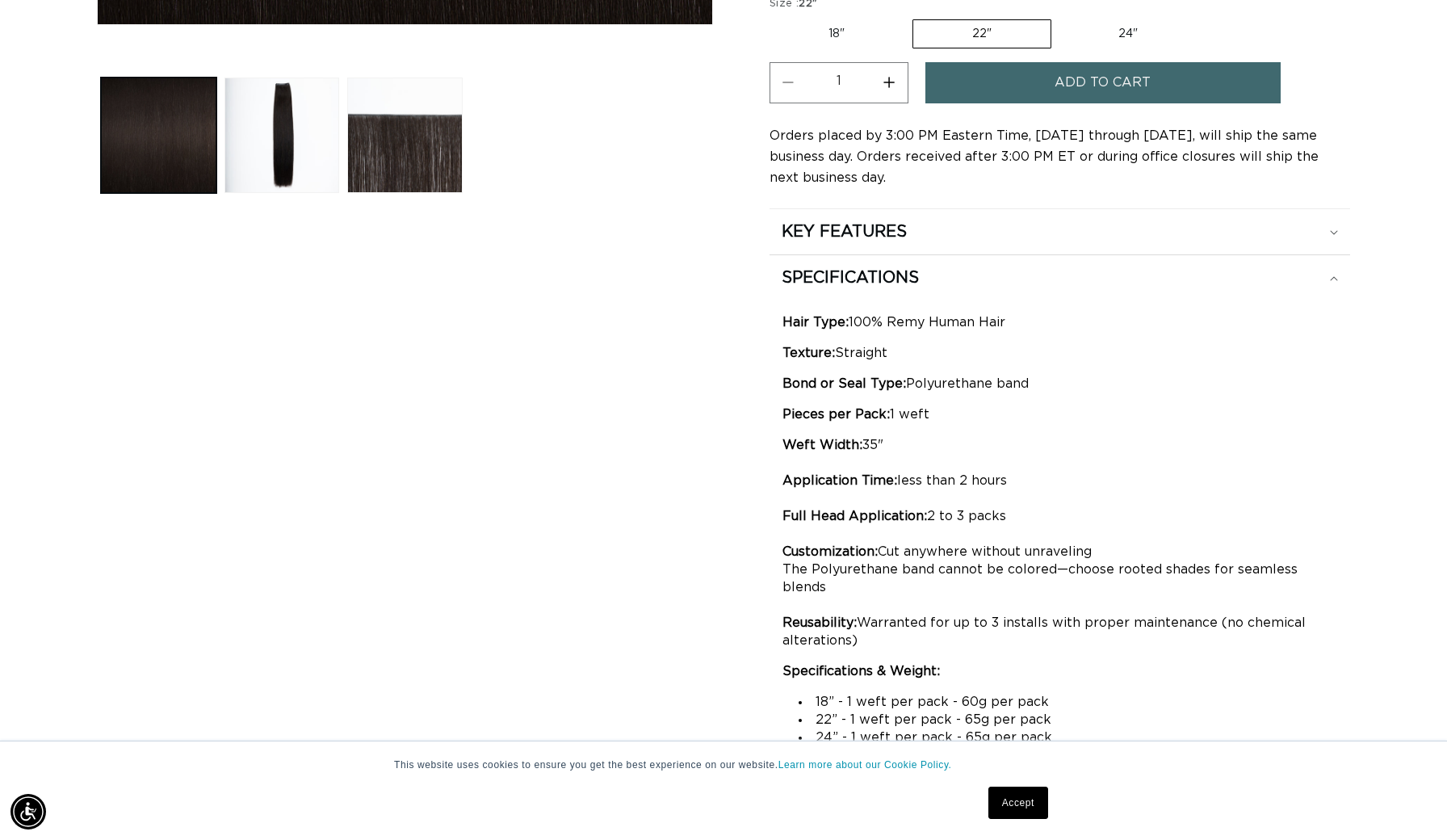
scroll to position [0, 0]
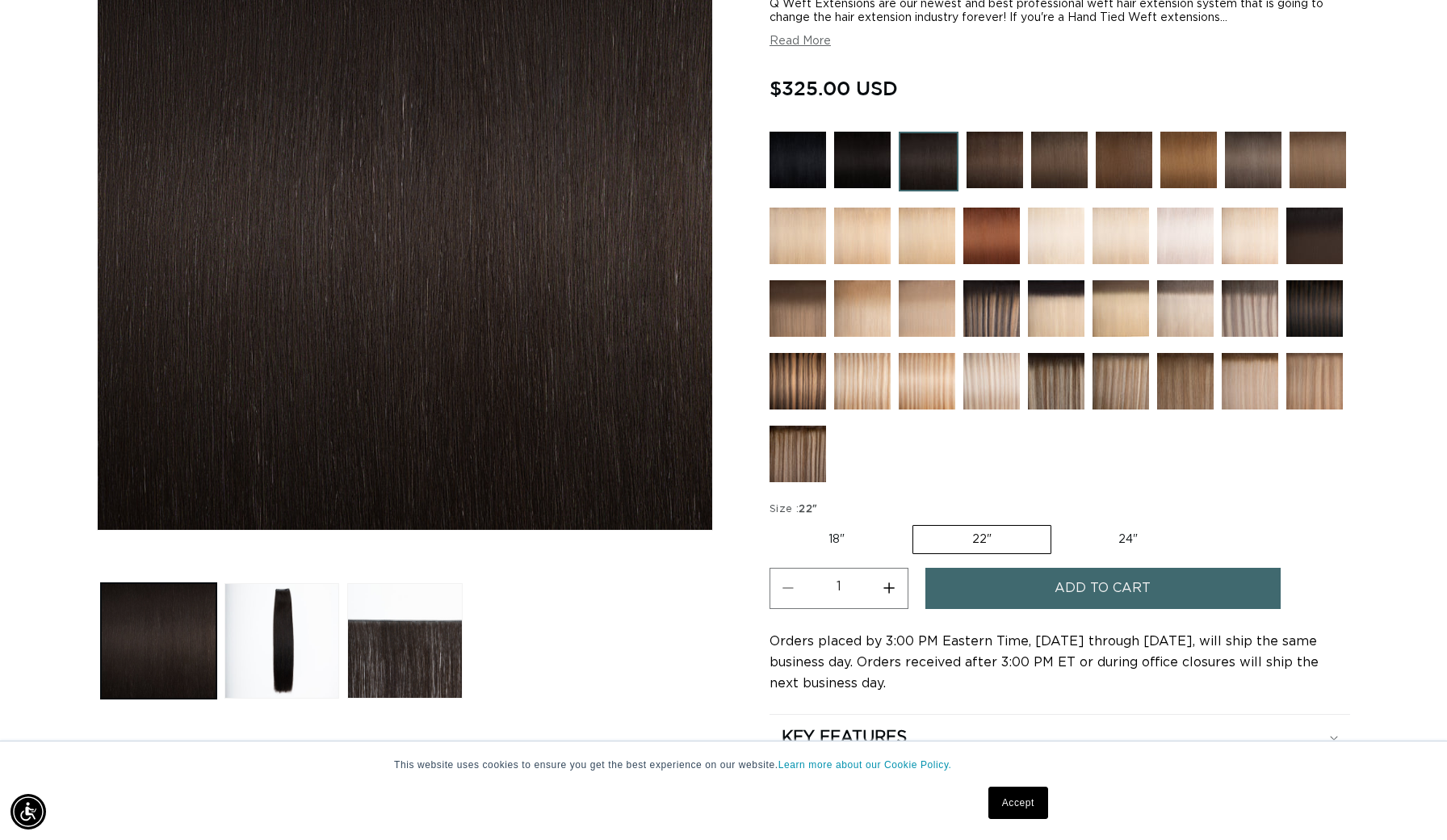
click at [889, 584] on button "Increase quantity for 1B Soft Black - Q Weft" at bounding box center [889, 588] width 37 height 41
type input "2"
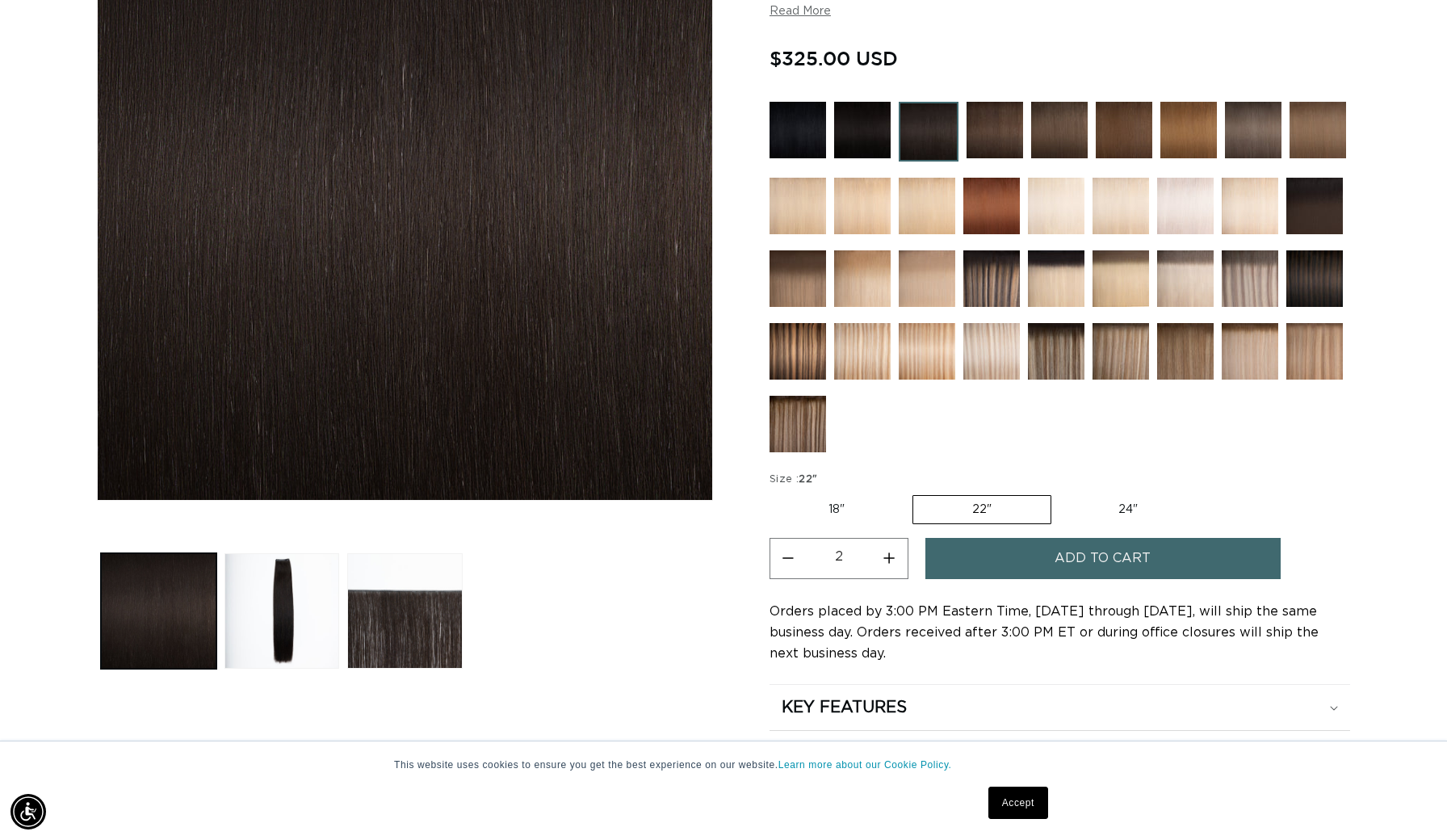
click at [1062, 567] on span "Add to cart" at bounding box center [1103, 558] width 96 height 41
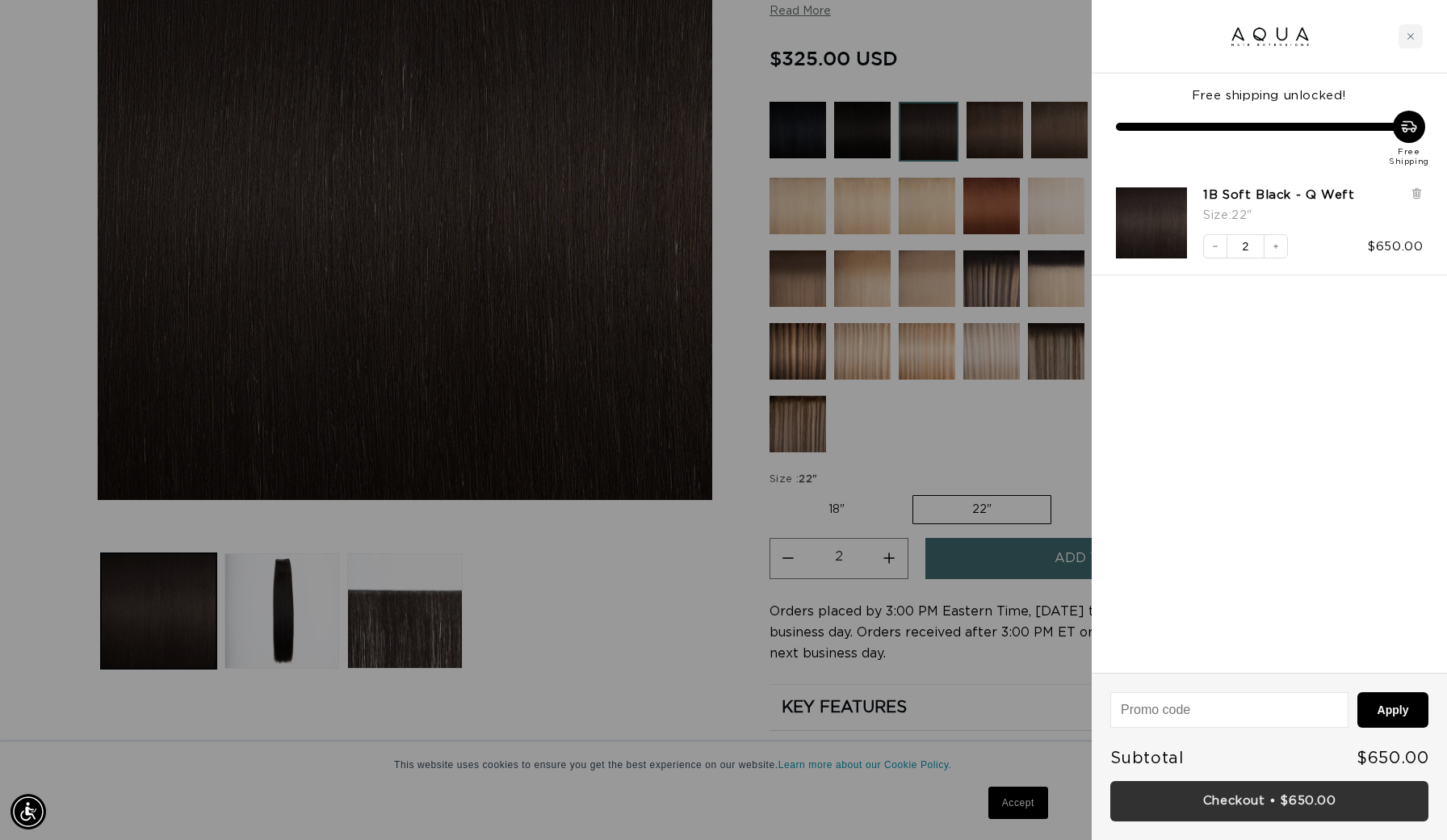
click at [1254, 802] on link "Checkout • $650.00" at bounding box center [1269, 802] width 318 height 41
